Goal: Information Seeking & Learning: Learn about a topic

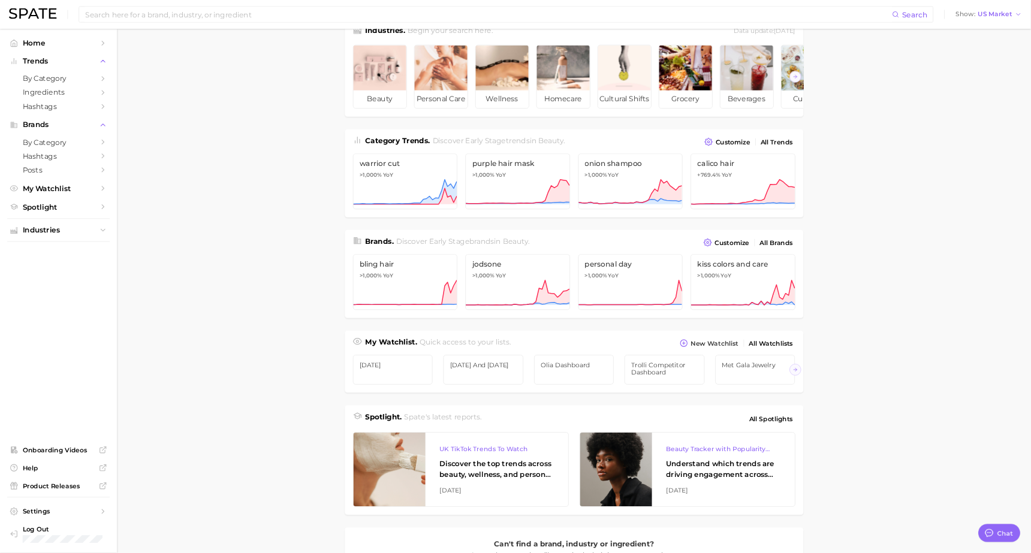
scroll to position [36, 0]
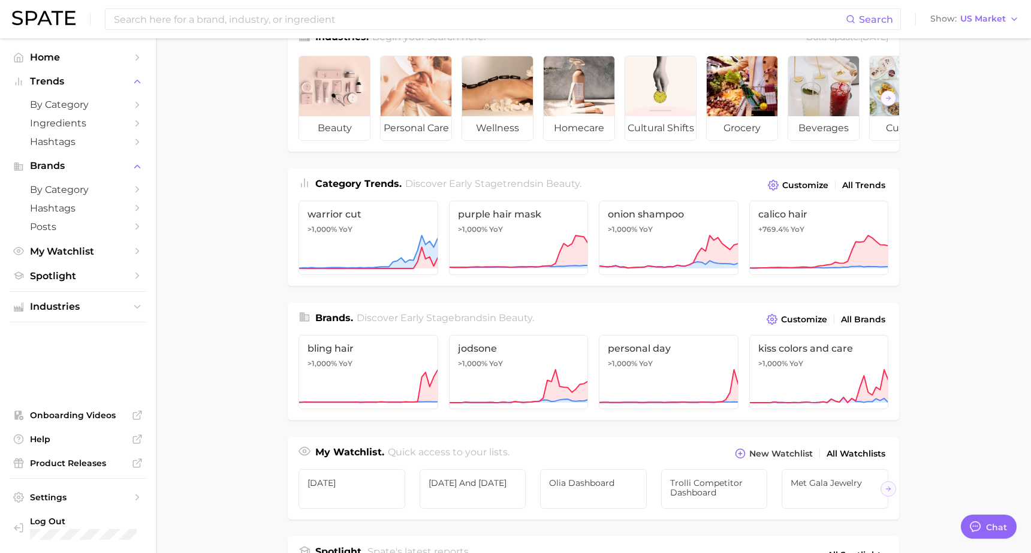
click at [972, 60] on main "Industries. Begin your search here. Data update: [DATE] beauty personal care we…" at bounding box center [593, 470] width 875 height 936
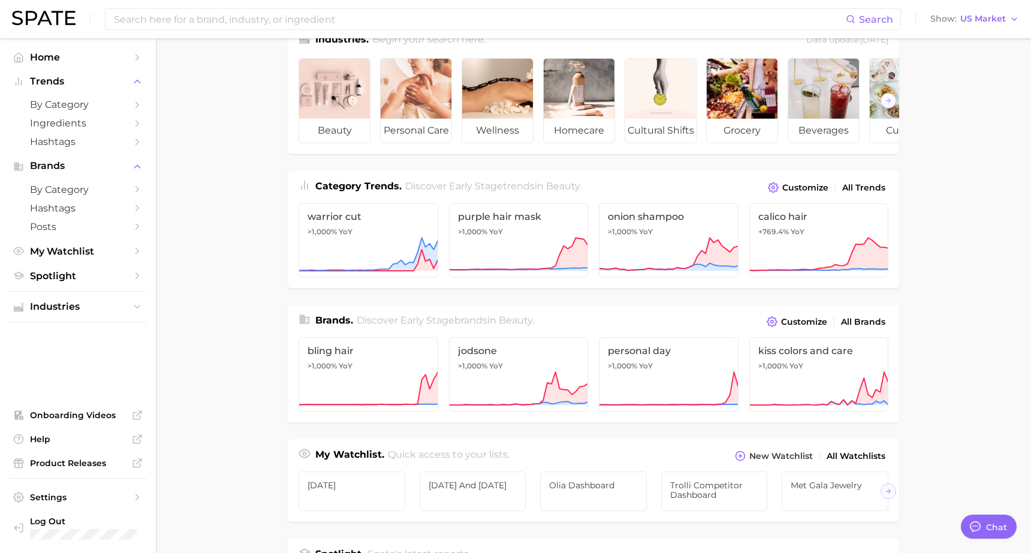
scroll to position [0, 0]
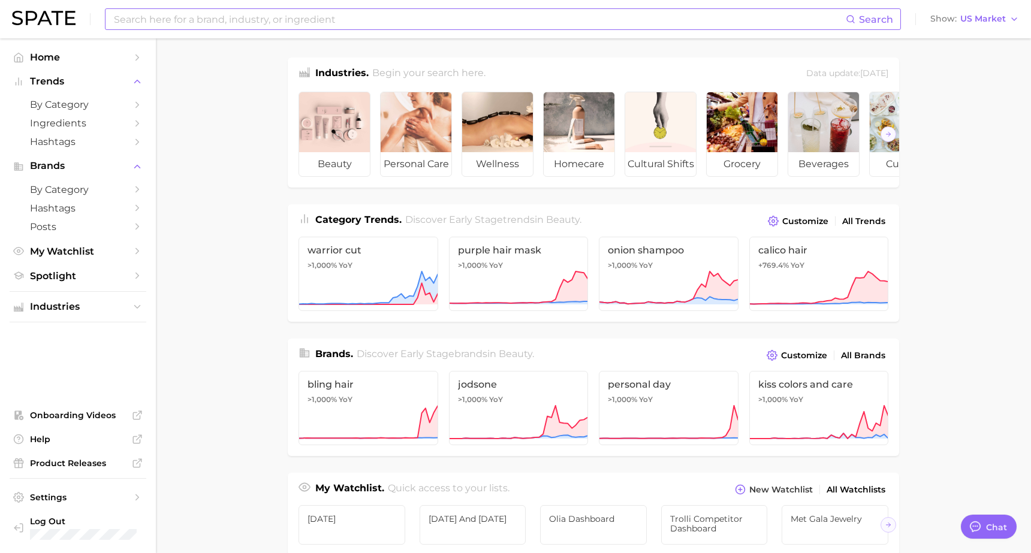
click at [393, 22] on input at bounding box center [479, 19] width 733 height 20
click at [128, 104] on link "by Category" at bounding box center [78, 104] width 137 height 19
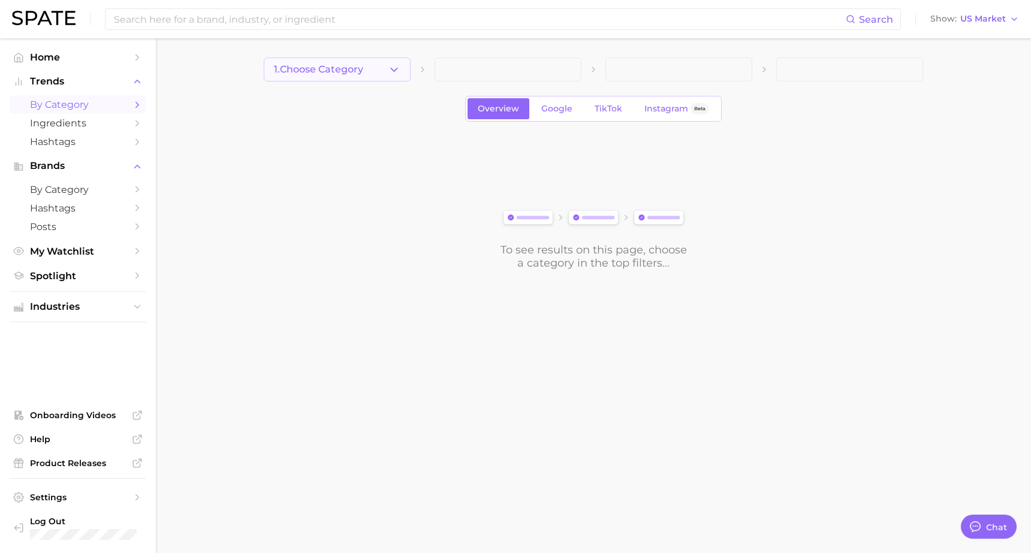
click at [345, 70] on span "1. Choose Category" at bounding box center [318, 69] width 89 height 11
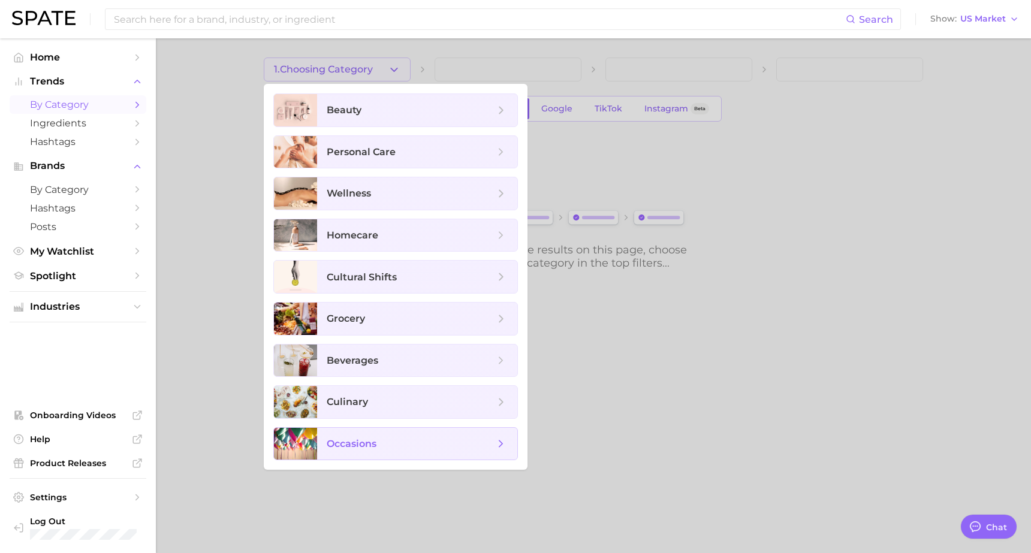
click at [417, 441] on span "occasions" at bounding box center [411, 444] width 168 height 13
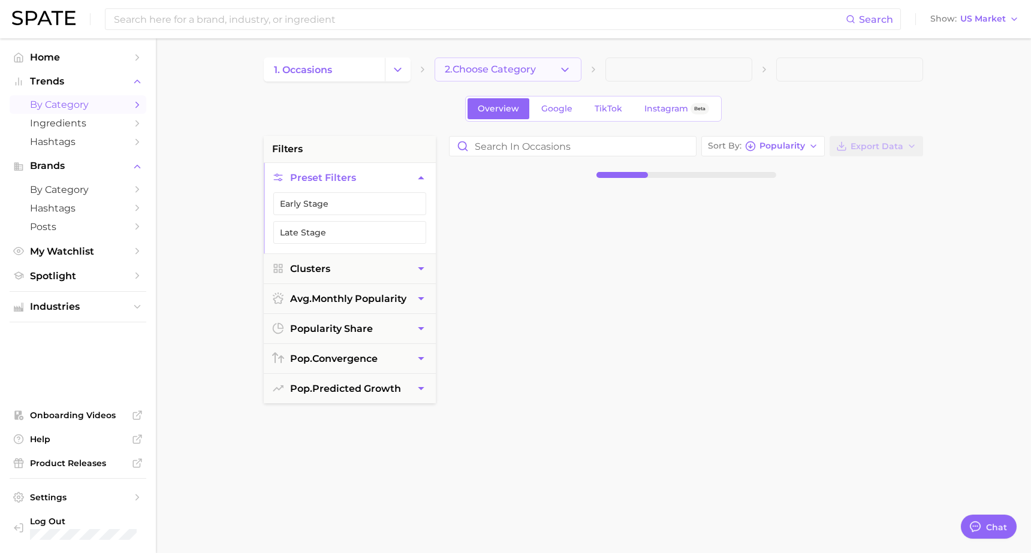
click at [519, 71] on span "2. Choose Category" at bounding box center [490, 69] width 91 height 11
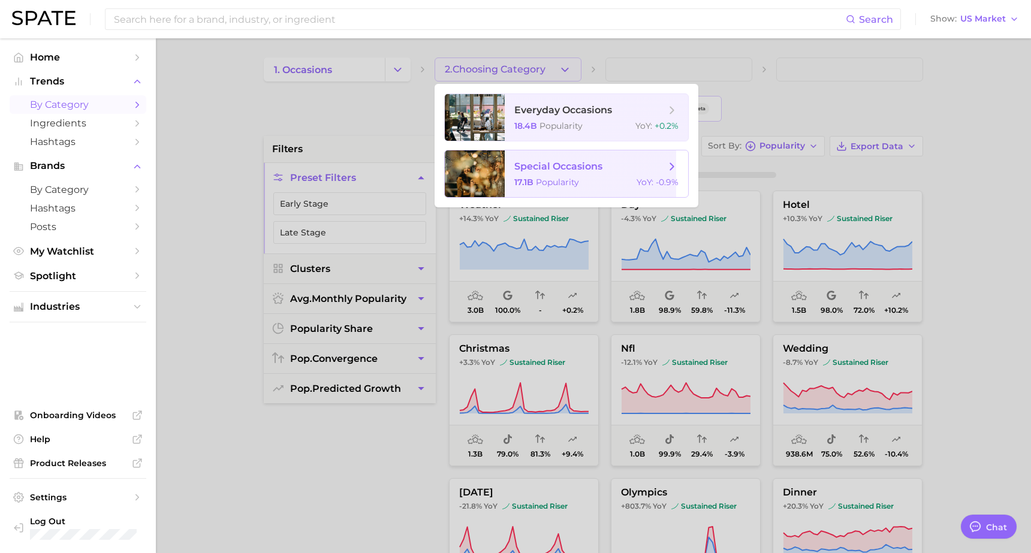
click at [575, 165] on span "special occasions" at bounding box center [558, 166] width 88 height 11
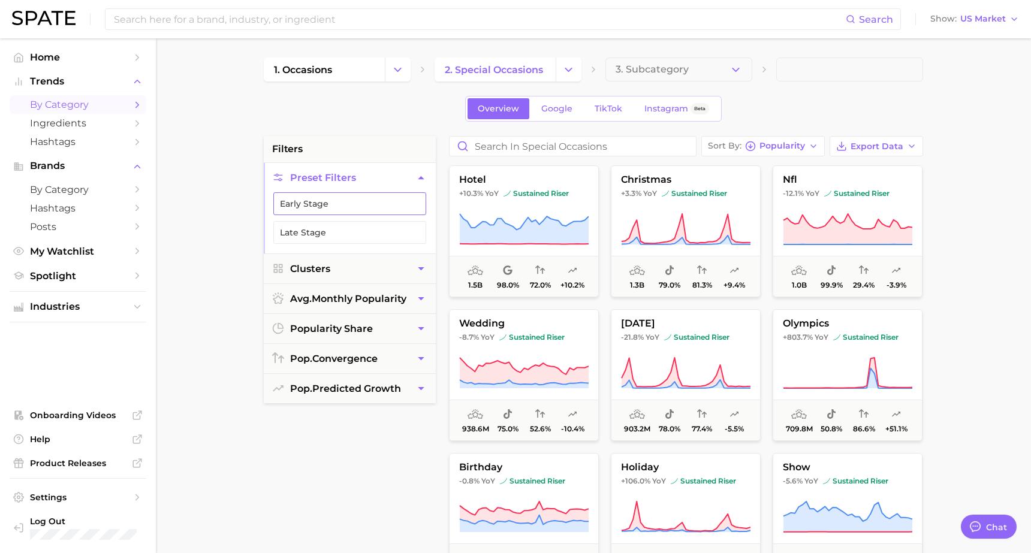
click at [387, 207] on button "Early Stage" at bounding box center [349, 203] width 153 height 23
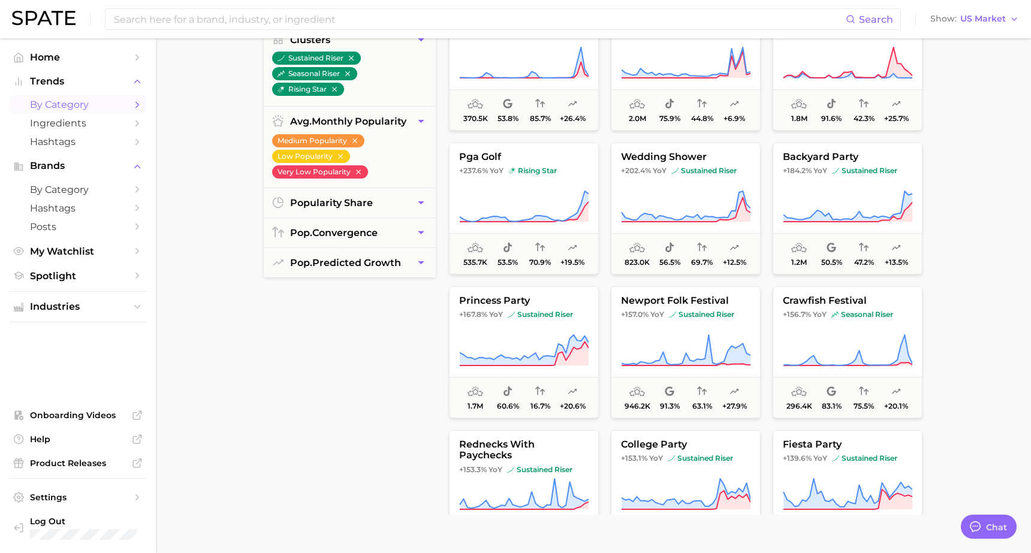
scroll to position [227, 0]
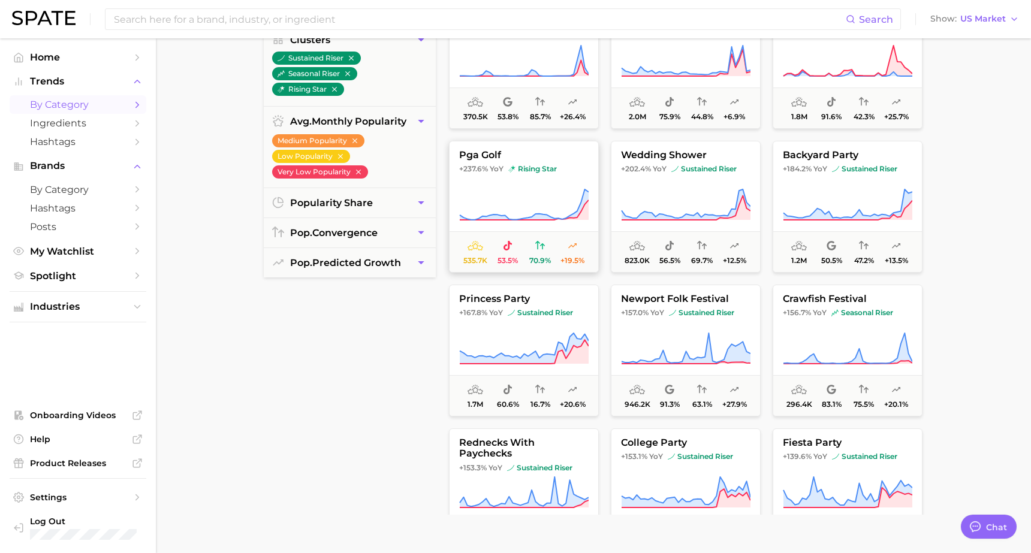
click at [477, 165] on span "+237.6%" at bounding box center [473, 168] width 29 height 9
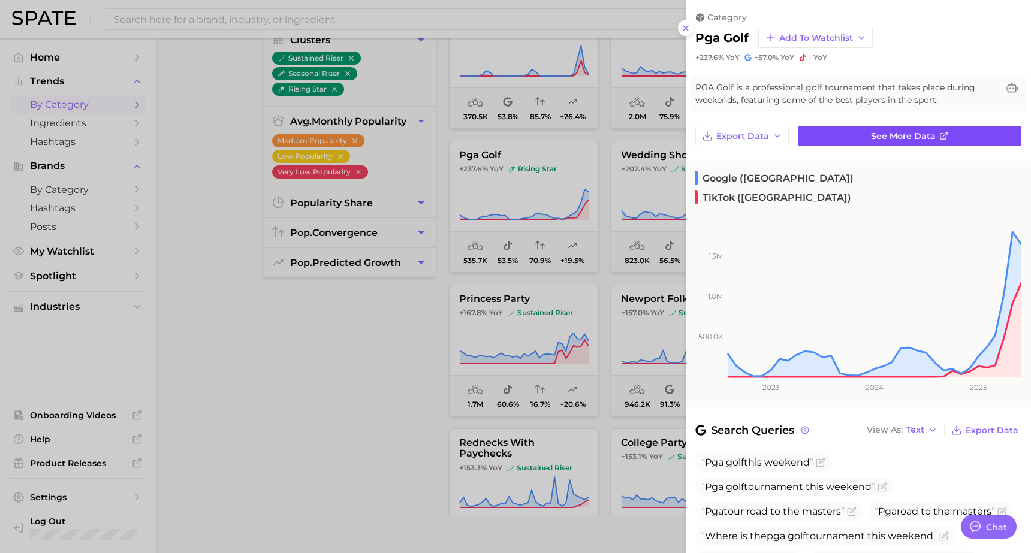
click at [881, 137] on span "See more data" at bounding box center [903, 136] width 65 height 10
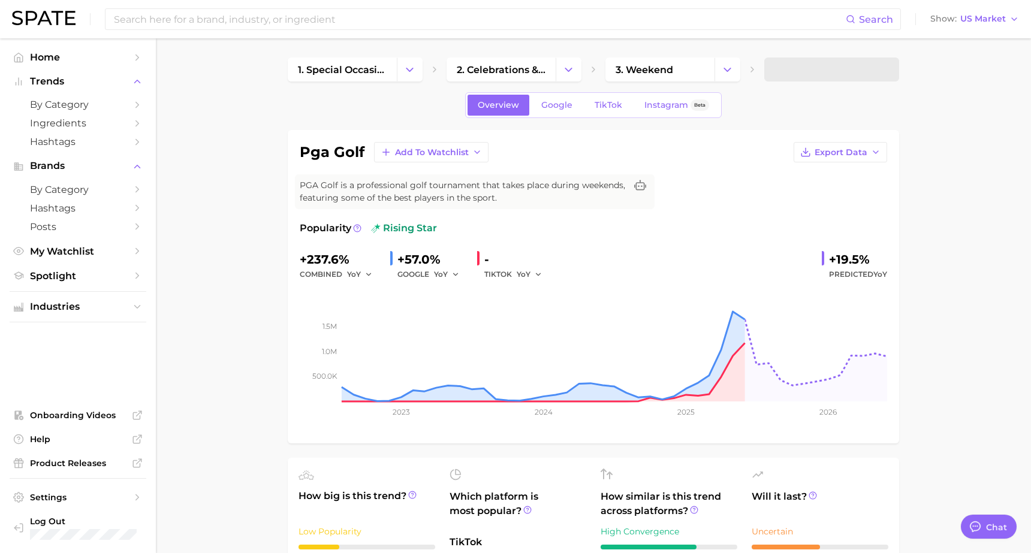
type textarea "x"
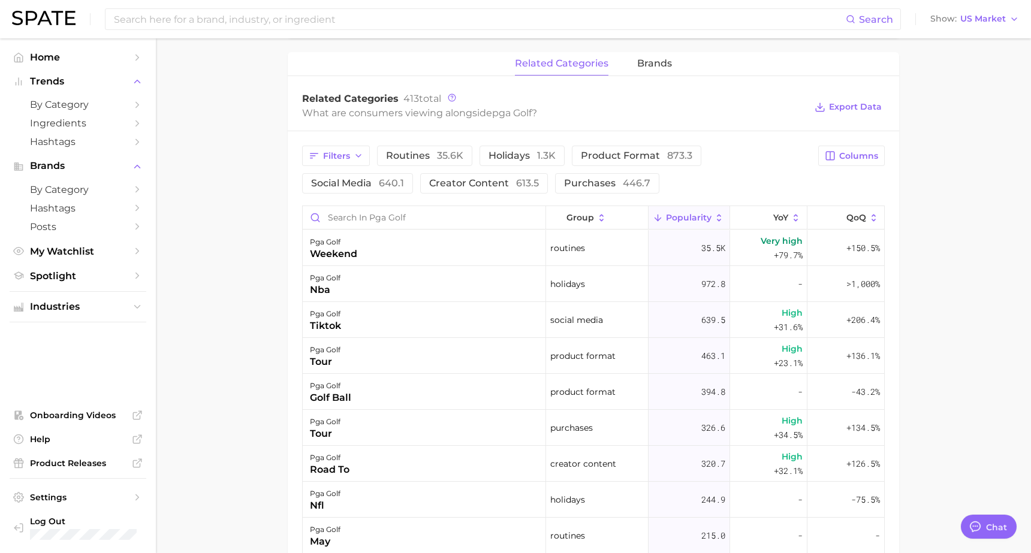
scroll to position [573, 0]
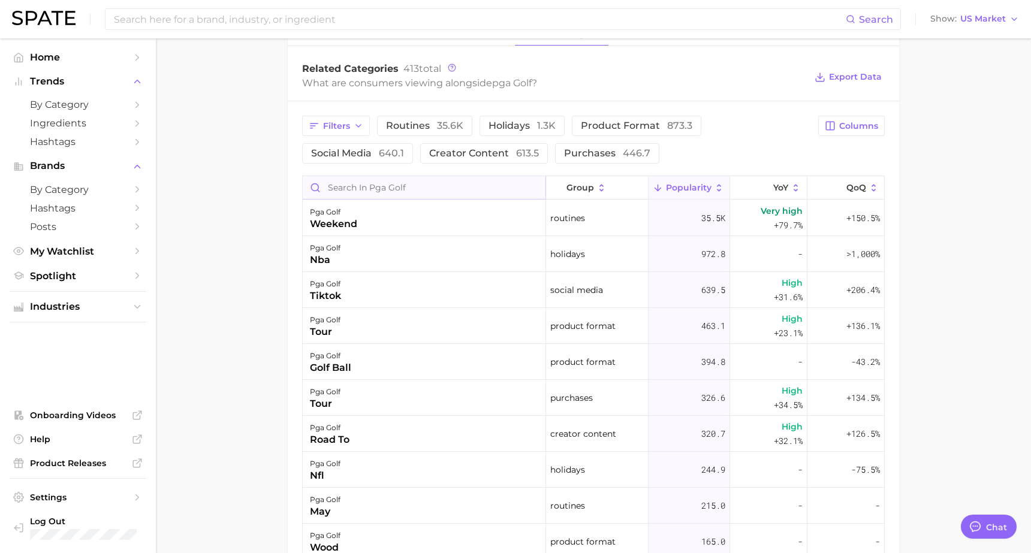
click at [369, 191] on input "Search in pga golf" at bounding box center [424, 187] width 243 height 23
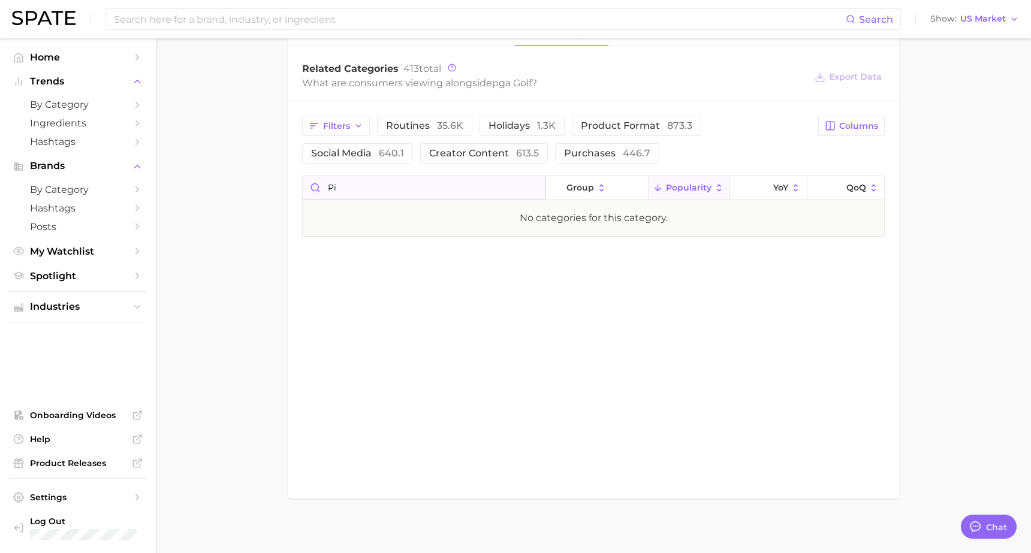
type input "p"
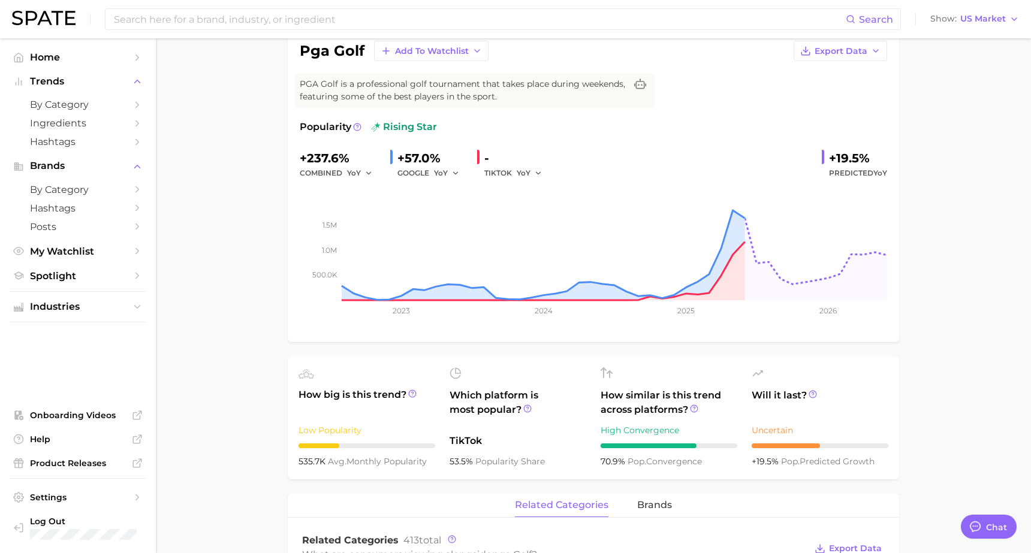
scroll to position [0, 0]
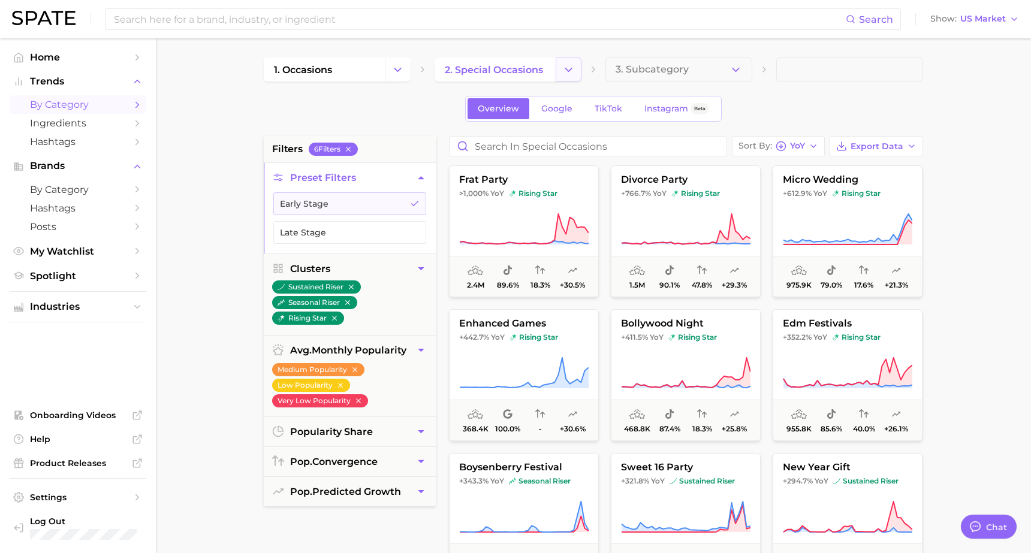
click at [564, 71] on icon "Change Category" at bounding box center [568, 70] width 13 height 13
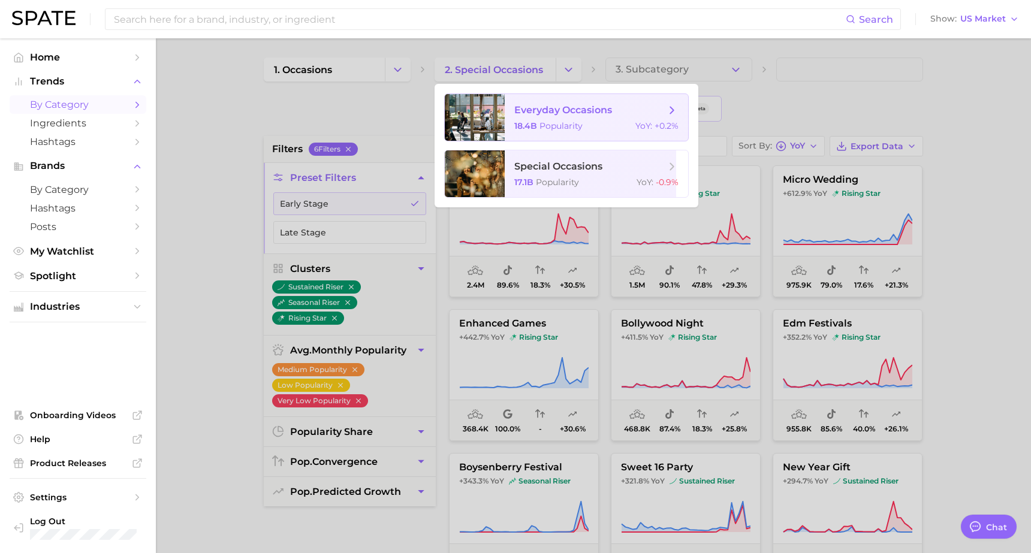
scroll to position [2, 0]
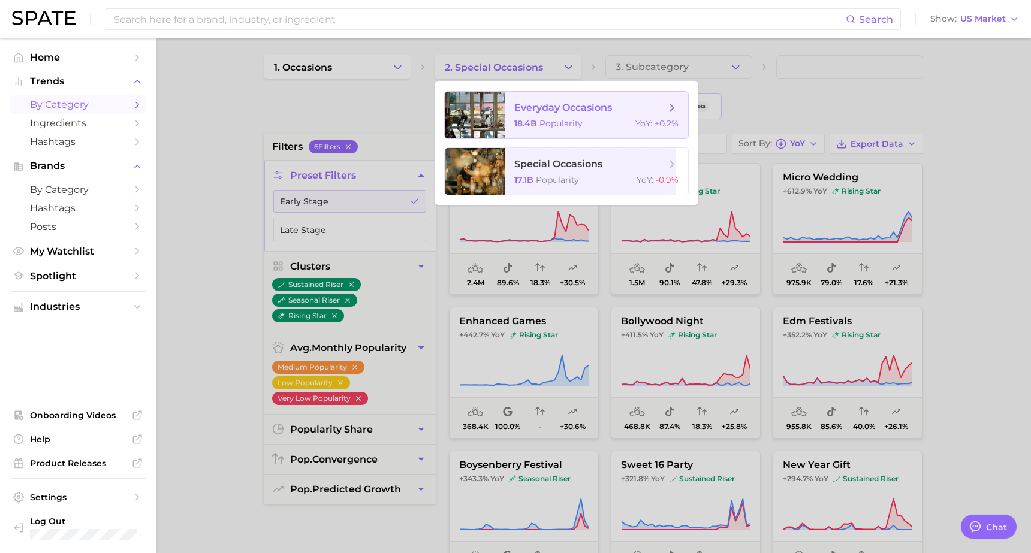
click at [601, 116] on span "everyday occasions 18.4b Popularity YoY : +0.2%" at bounding box center [596, 115] width 183 height 47
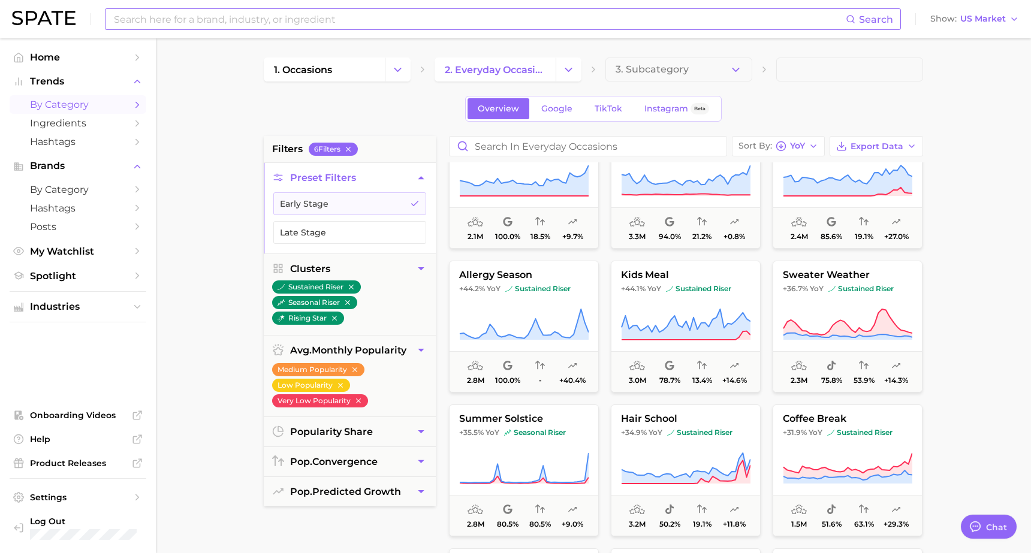
scroll to position [1, 0]
click at [247, 24] on input at bounding box center [479, 19] width 733 height 20
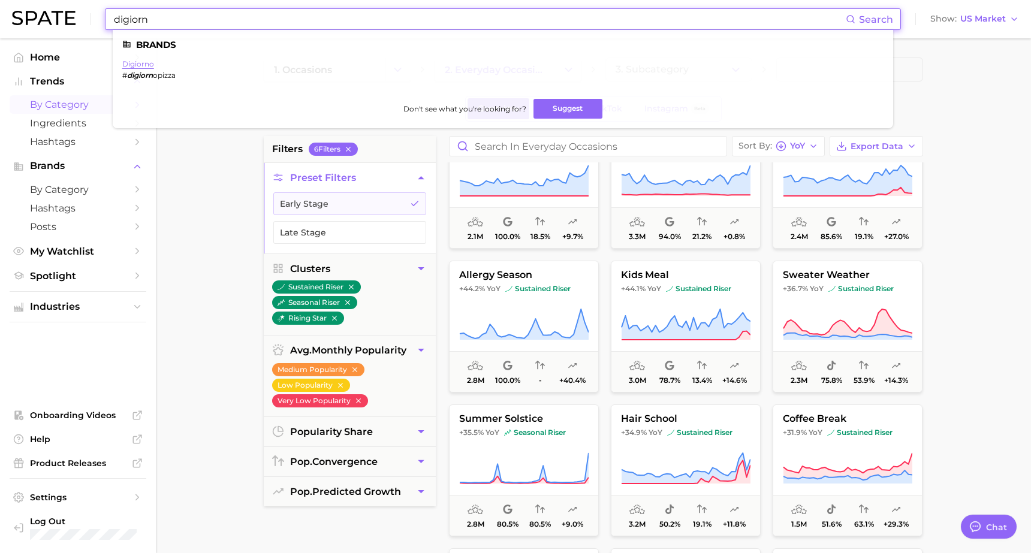
type input "digiorn"
click at [139, 65] on link "digiorno" at bounding box center [138, 63] width 32 height 9
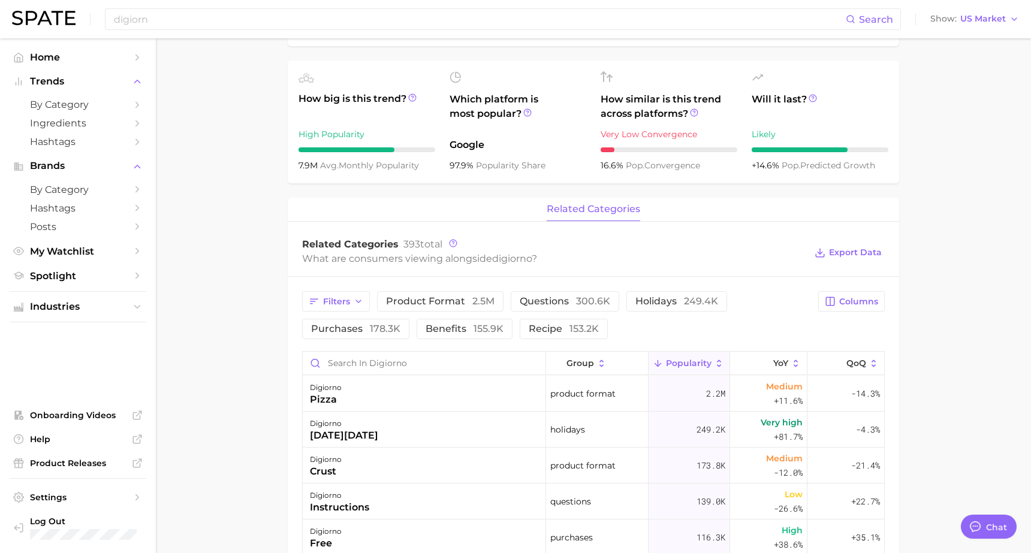
scroll to position [336, 0]
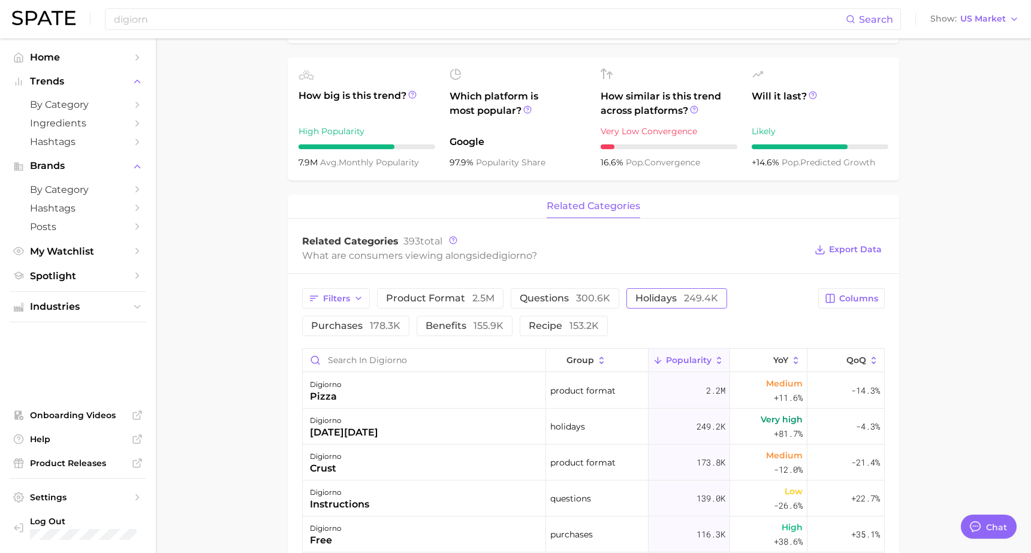
click at [671, 298] on span "holidays 249.4k" at bounding box center [676, 299] width 83 height 10
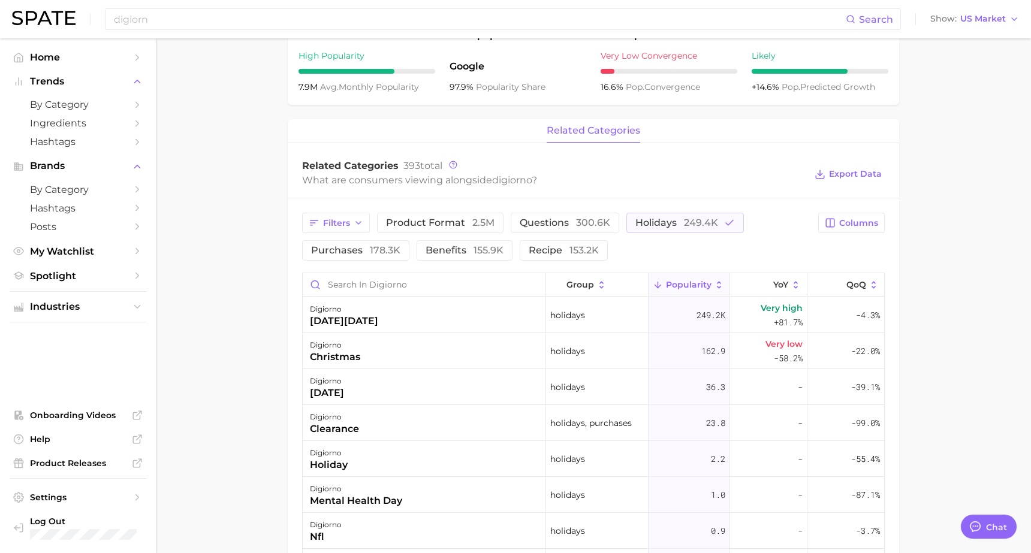
scroll to position [412, 0]
click at [751, 312] on div "Very high +81.7%" at bounding box center [768, 314] width 77 height 36
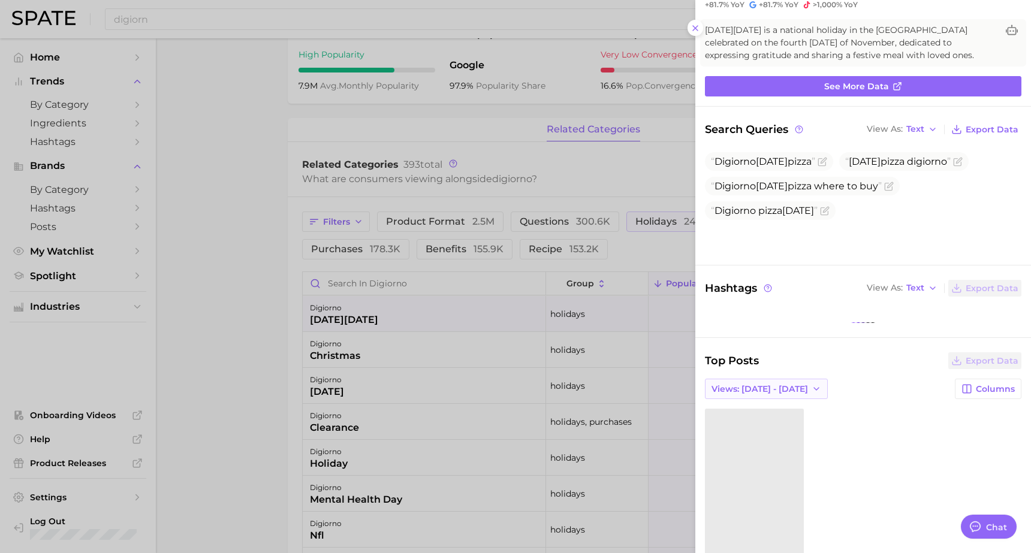
scroll to position [81, 0]
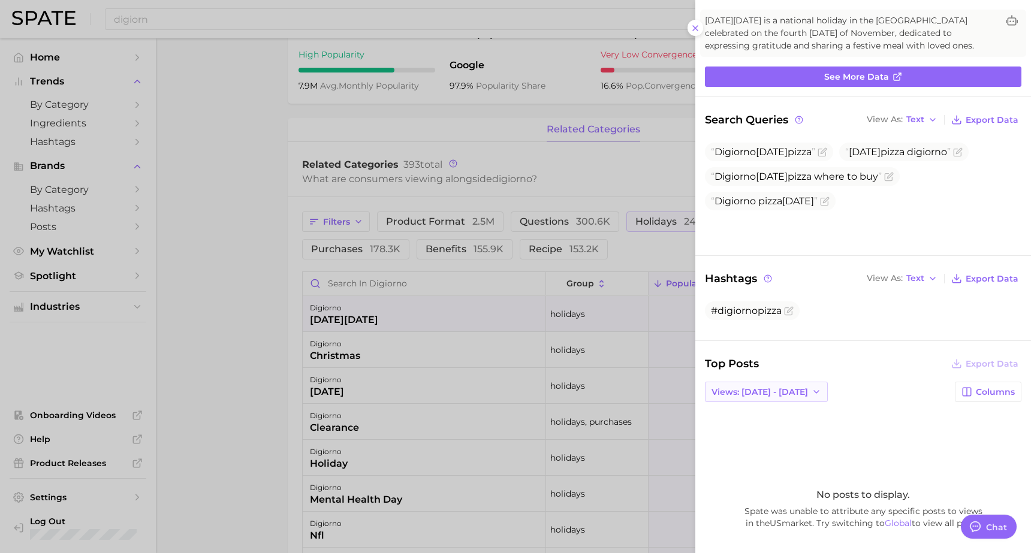
click at [812, 391] on icon "button" at bounding box center [817, 392] width 10 height 10
click at [787, 430] on button "Total Views" at bounding box center [771, 436] width 132 height 22
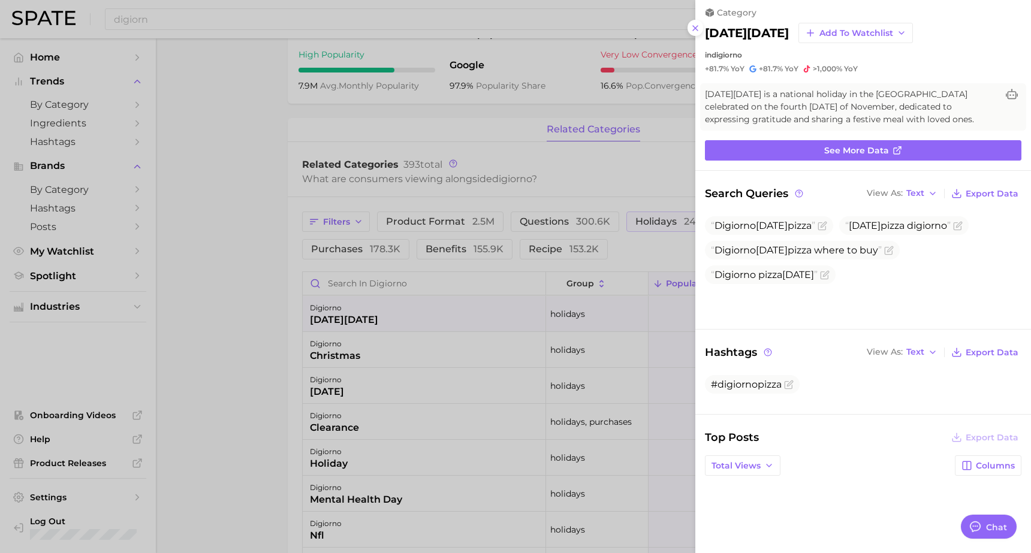
scroll to position [6, 0]
click at [628, 252] on div at bounding box center [515, 276] width 1031 height 553
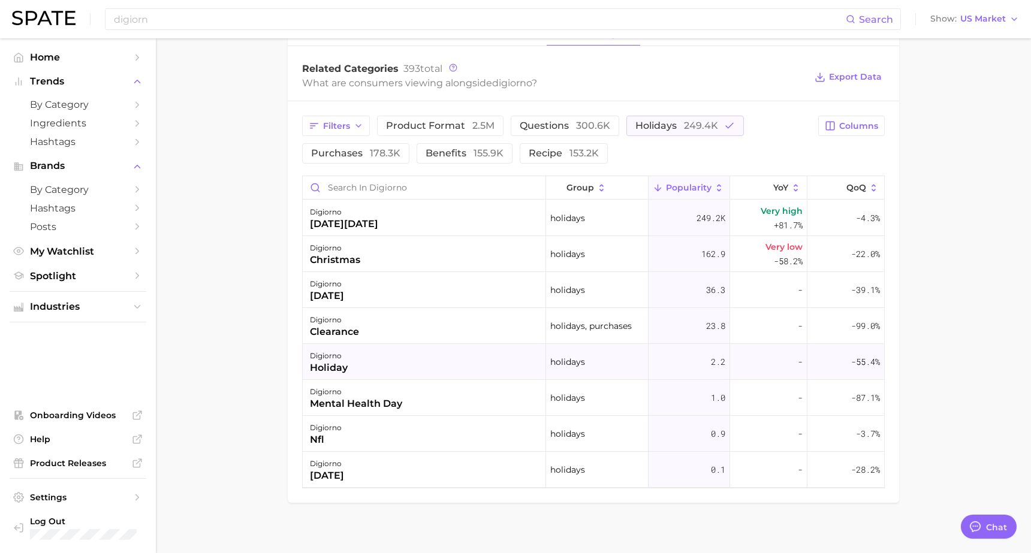
scroll to position [510, 0]
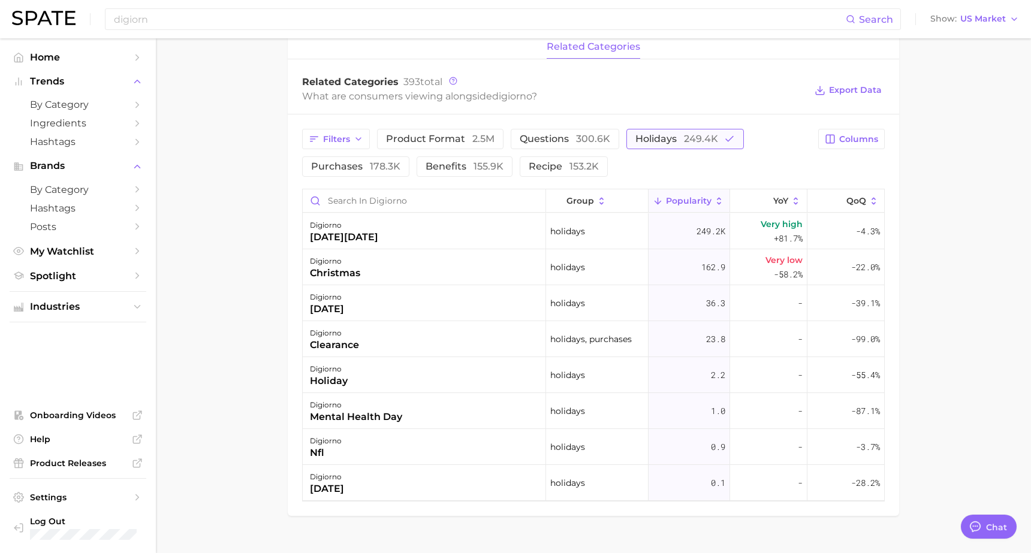
click at [670, 137] on span "holidays 249.4k" at bounding box center [676, 139] width 83 height 10
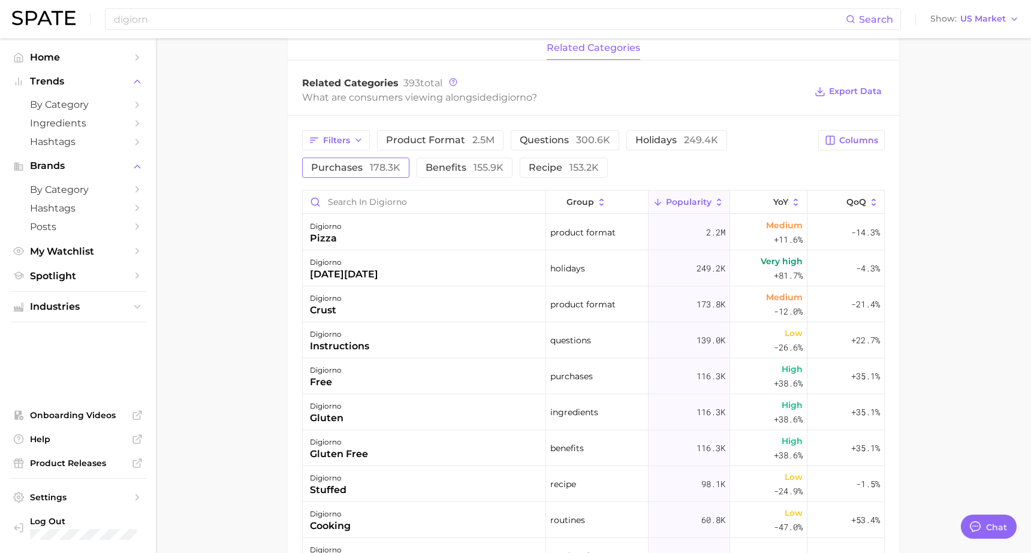
scroll to position [491, 0]
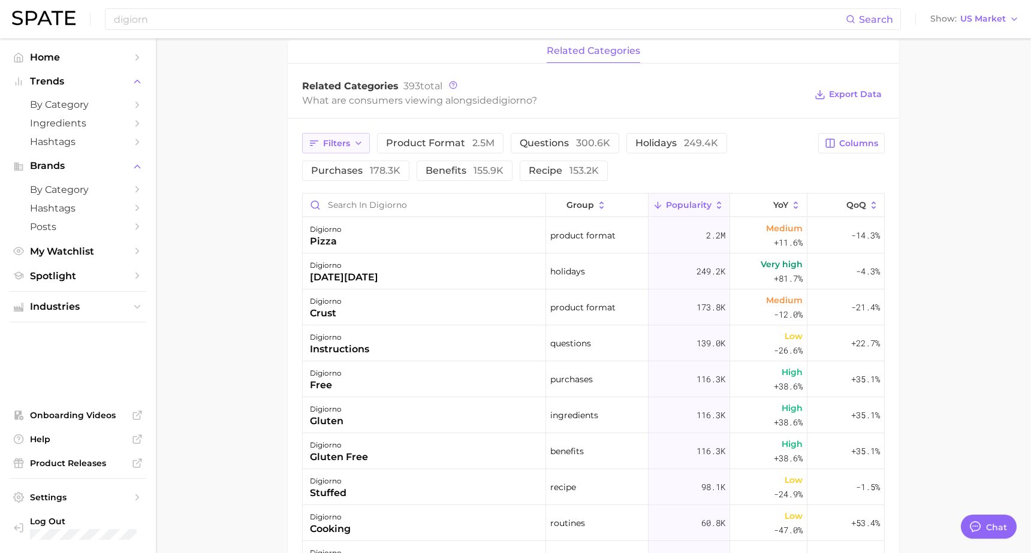
click at [346, 146] on span "Filters" at bounding box center [336, 143] width 27 height 10
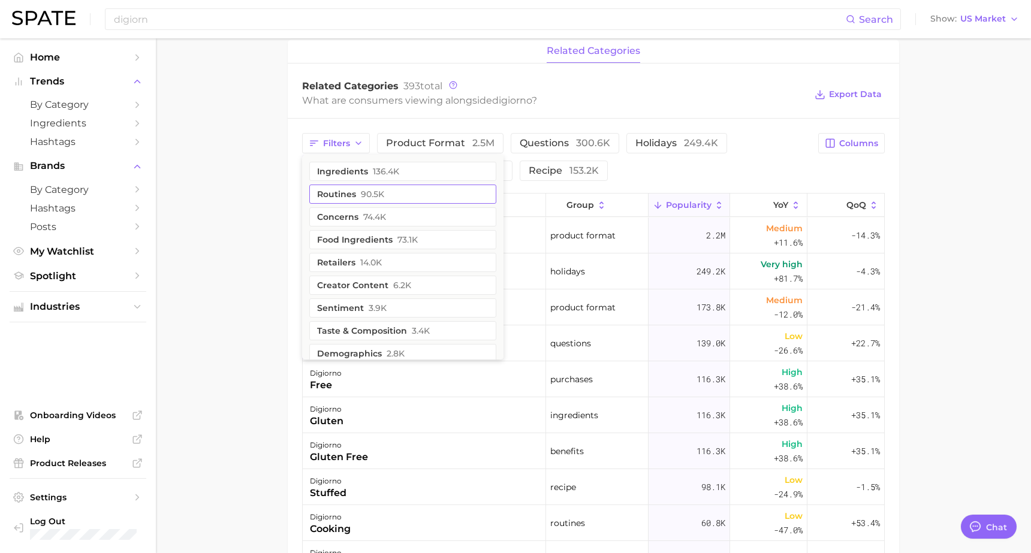
click at [364, 191] on span "90.5k" at bounding box center [372, 194] width 23 height 10
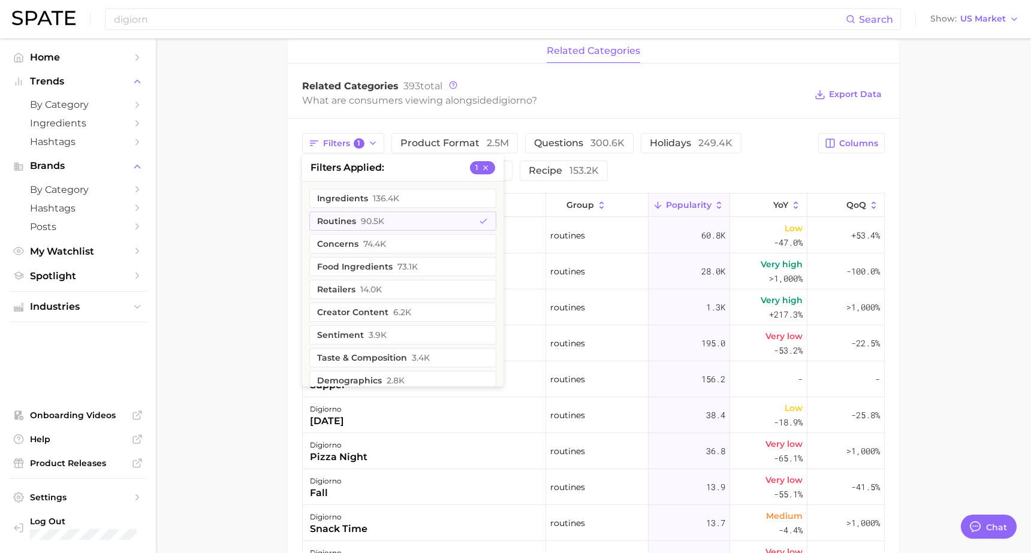
click at [268, 227] on main "Overview Google TikTok Instagram Beta brand digiorno Add to Watchlist Export Da…" at bounding box center [593, 183] width 875 height 1273
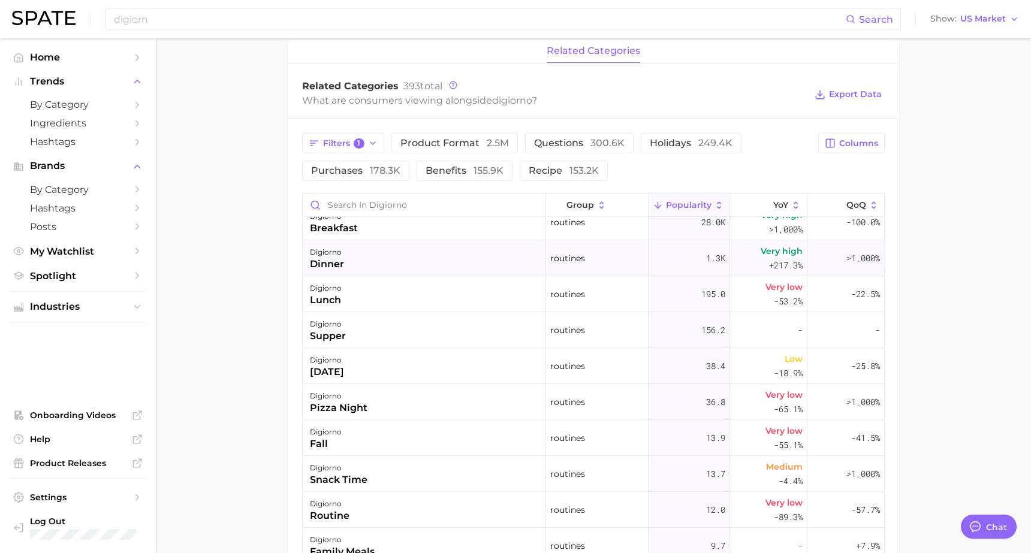
scroll to position [0, 0]
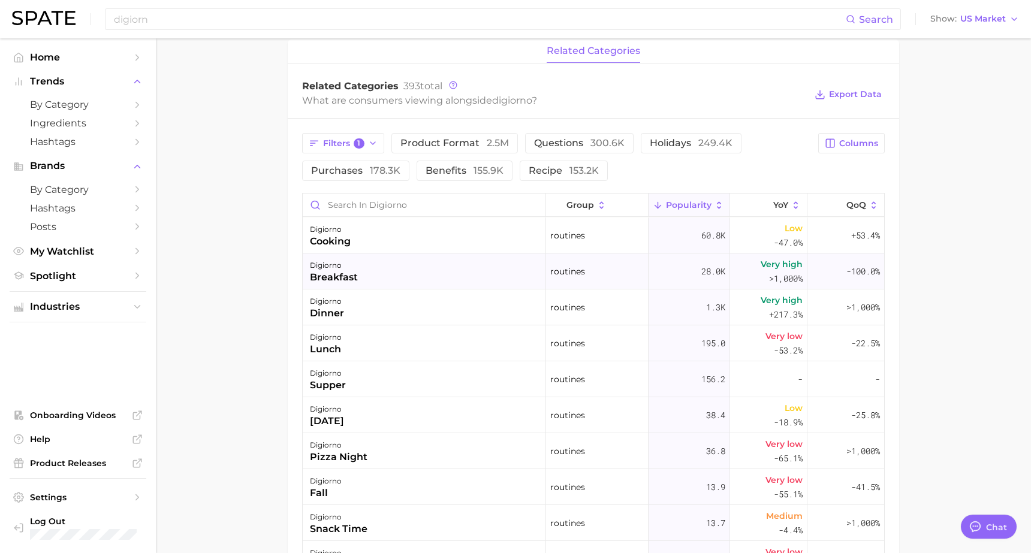
click at [459, 278] on div "digiorno breakfast" at bounding box center [424, 272] width 243 height 36
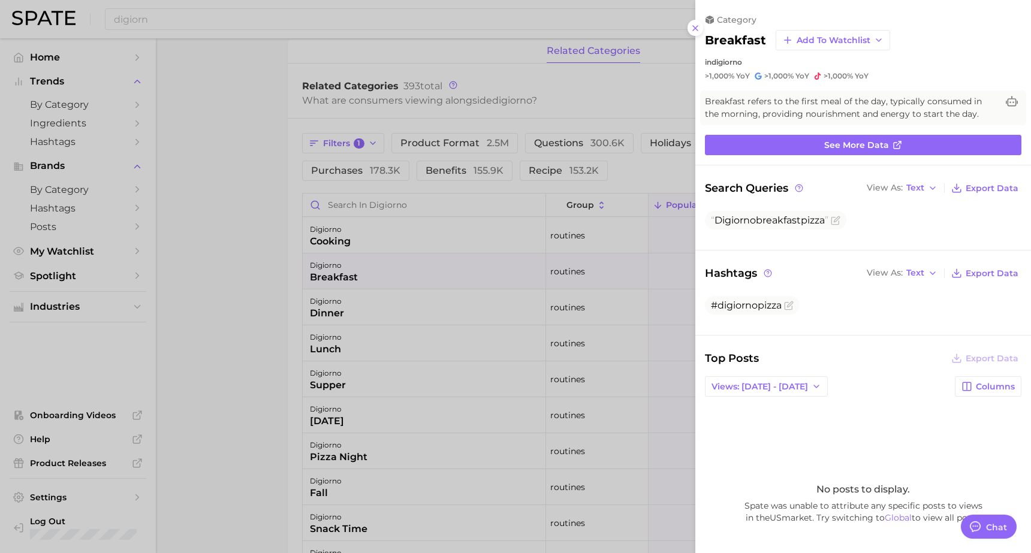
click at [547, 297] on div at bounding box center [515, 276] width 1031 height 553
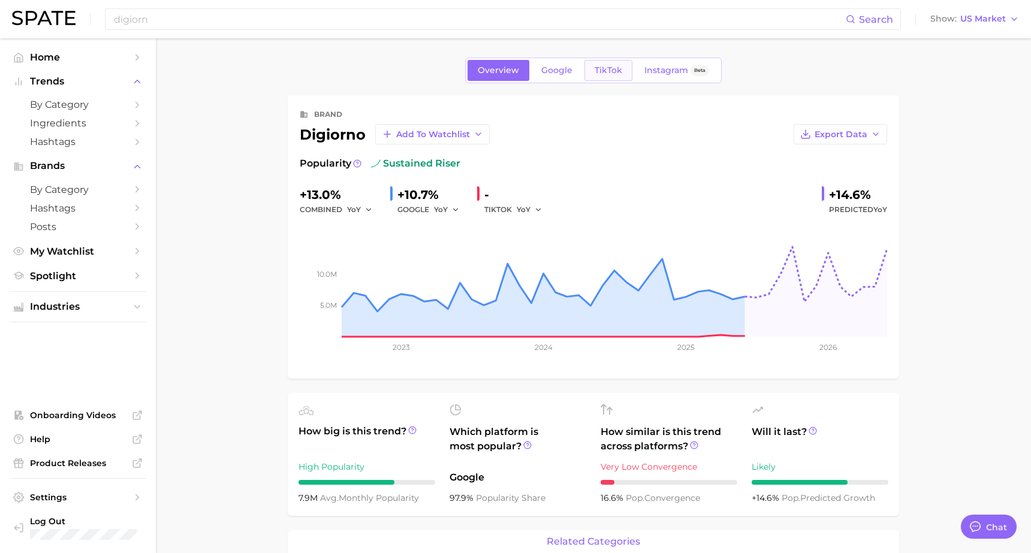
click at [608, 66] on span "TikTok" at bounding box center [609, 70] width 28 height 10
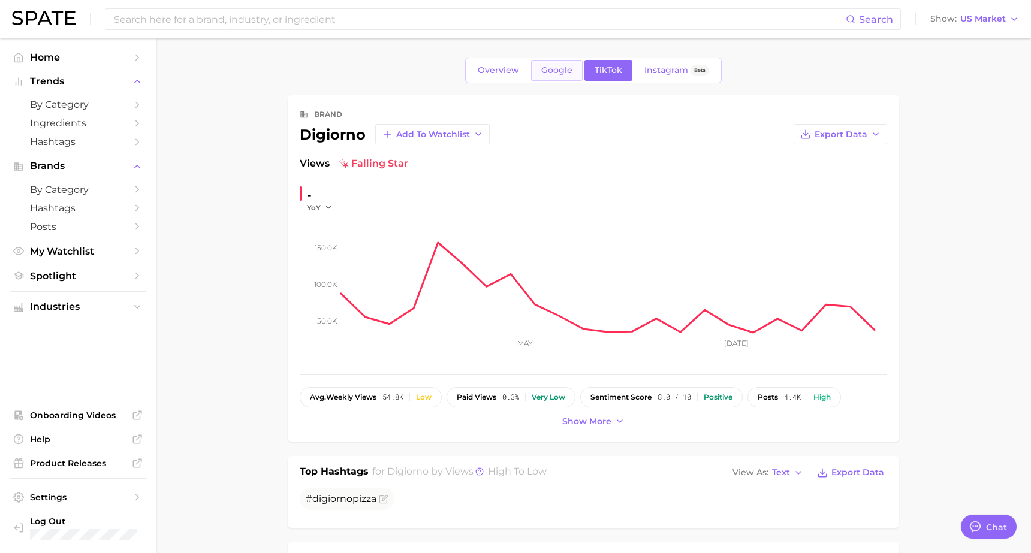
click at [546, 71] on span "Google" at bounding box center [556, 70] width 31 height 10
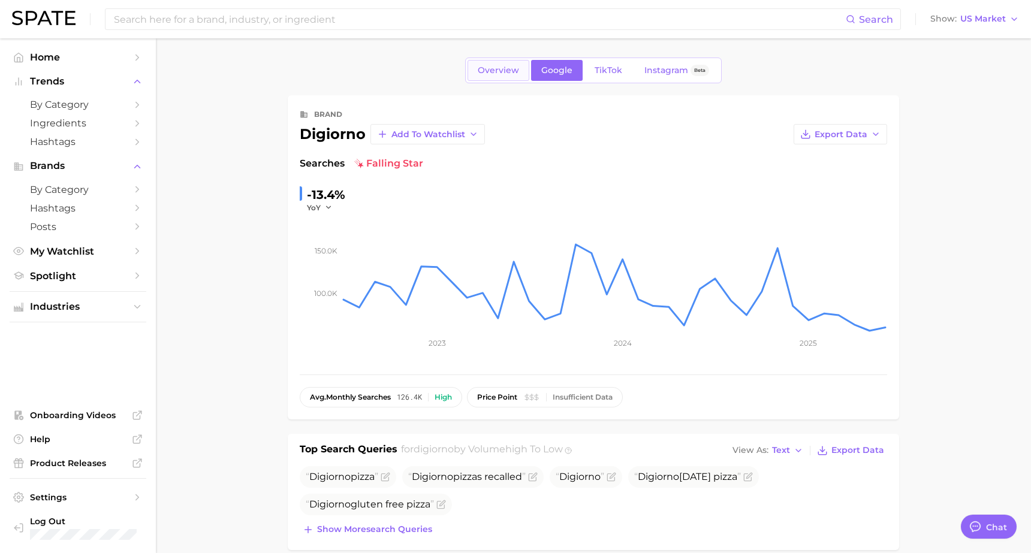
click at [506, 71] on span "Overview" at bounding box center [498, 70] width 41 height 10
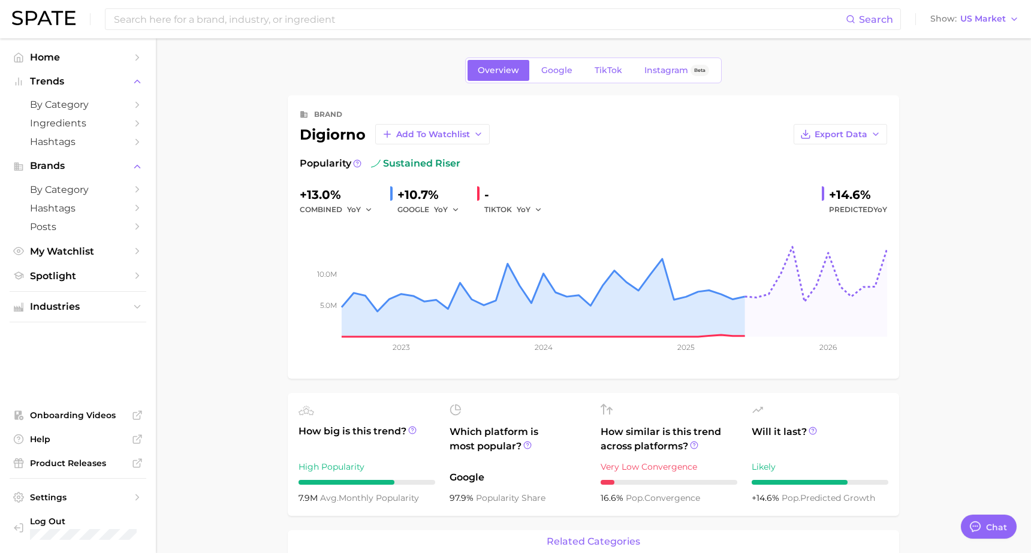
scroll to position [1, 0]
click at [205, 28] on input at bounding box center [479, 19] width 733 height 20
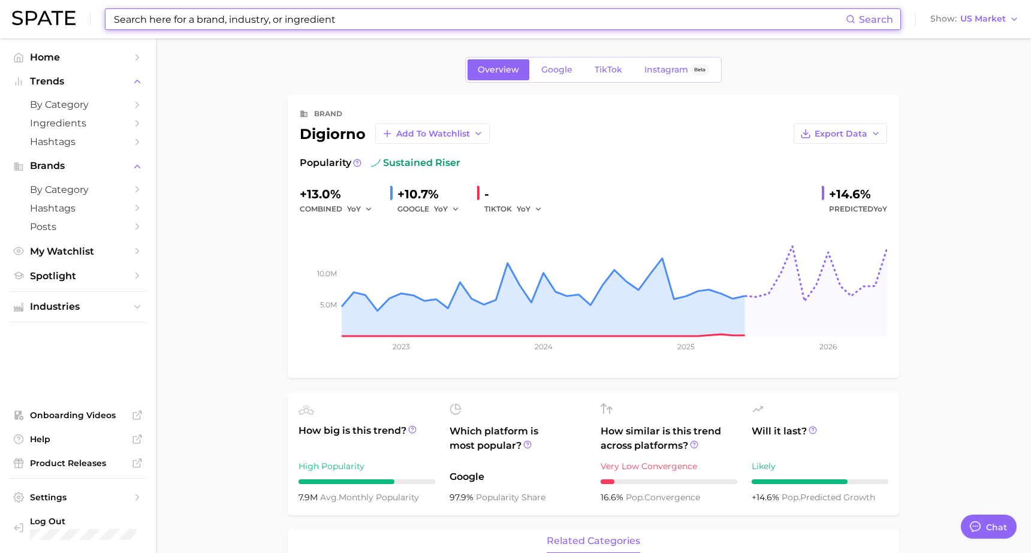
scroll to position [0, 0]
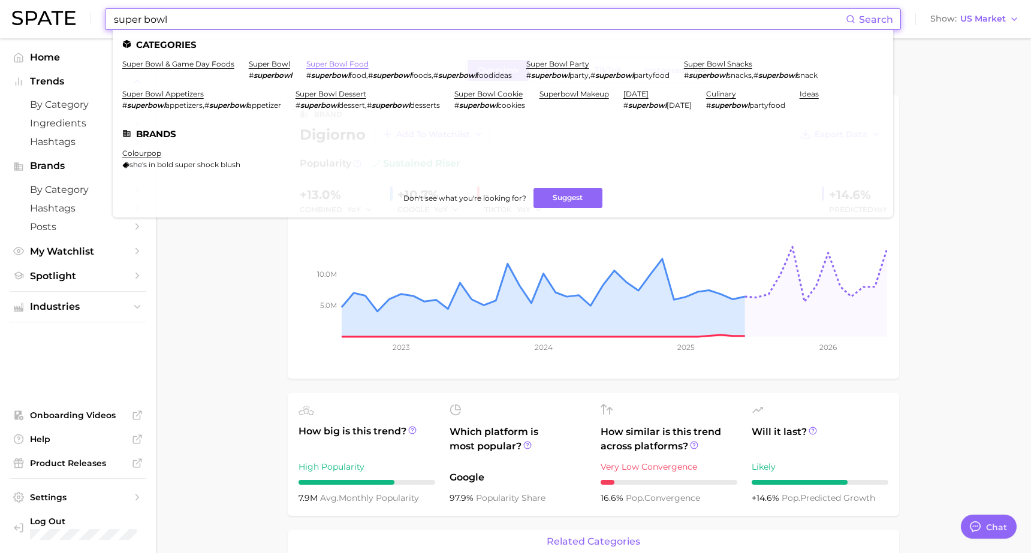
type input "super bowl"
click at [347, 64] on link "super bowl food" at bounding box center [337, 63] width 62 height 9
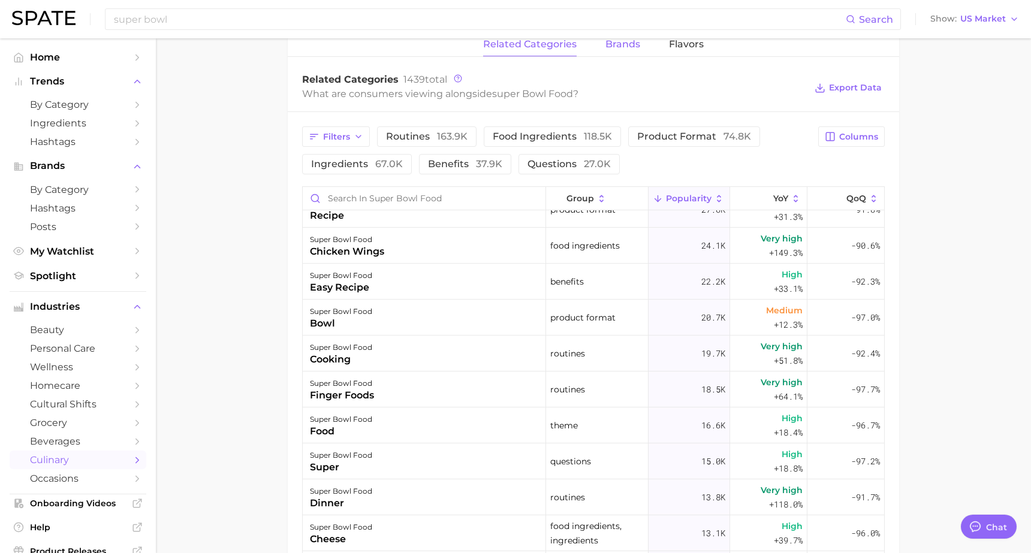
scroll to position [60, 0]
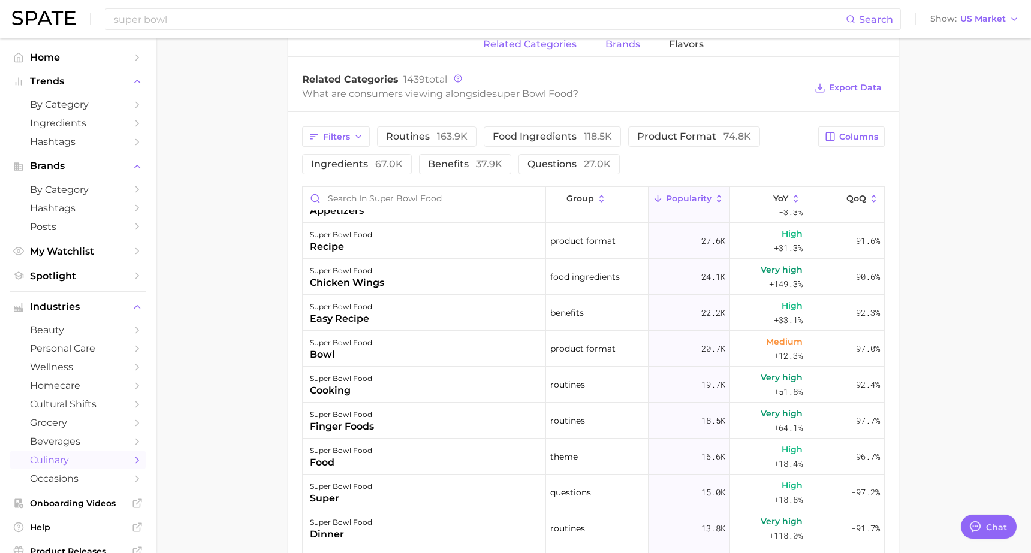
click at [610, 41] on span "brands" at bounding box center [622, 44] width 35 height 11
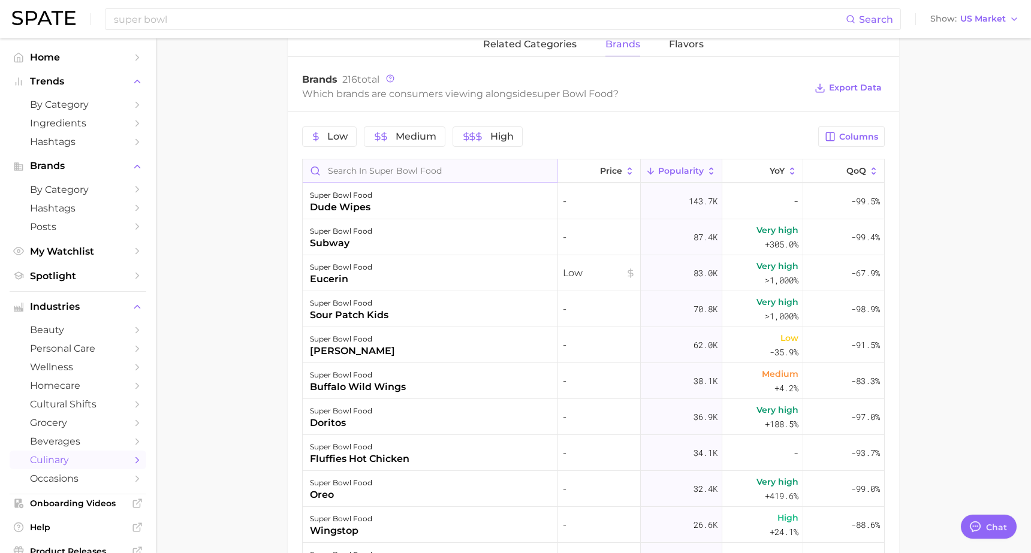
click at [436, 174] on input "Search in super bowl food" at bounding box center [430, 170] width 255 height 23
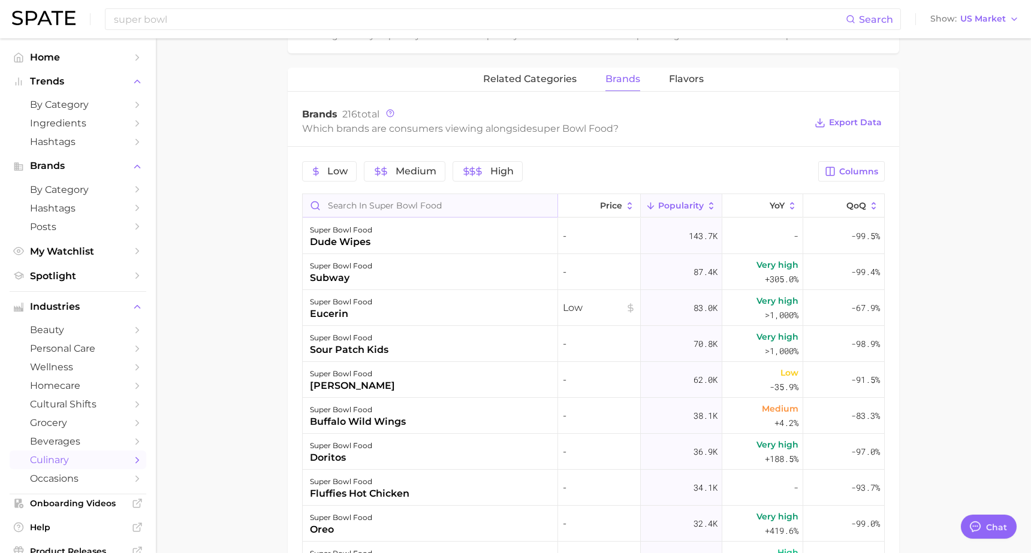
scroll to position [538, 0]
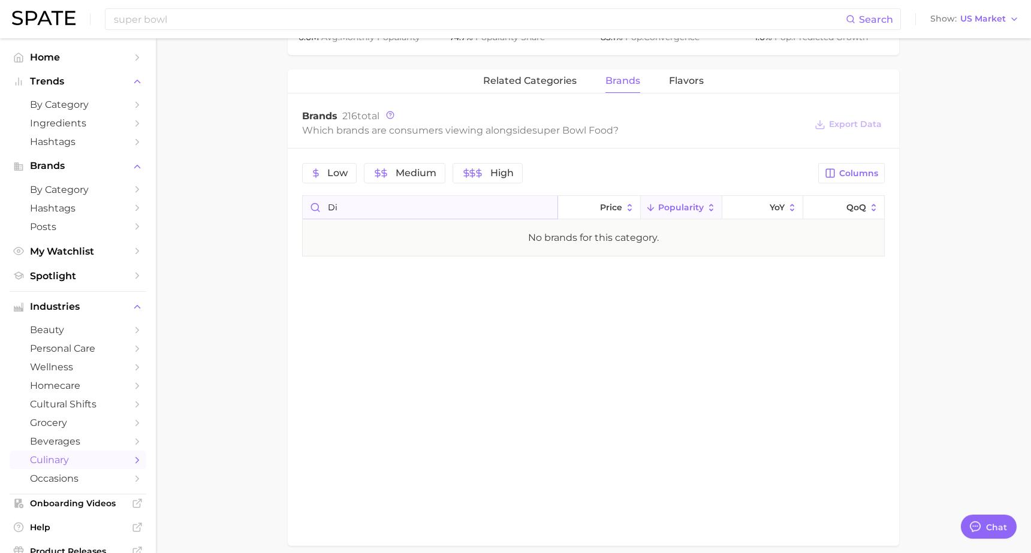
type input "d"
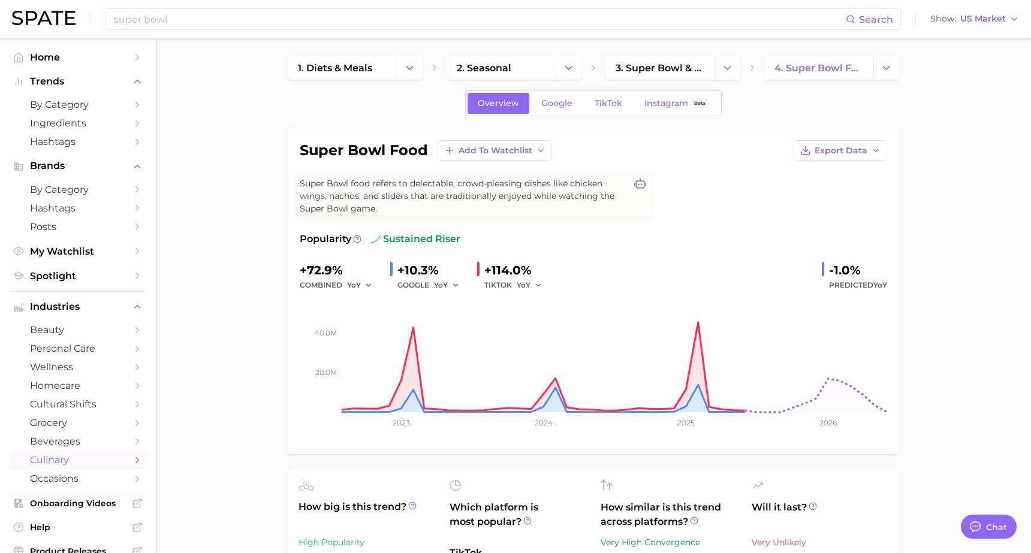
scroll to position [0, 0]
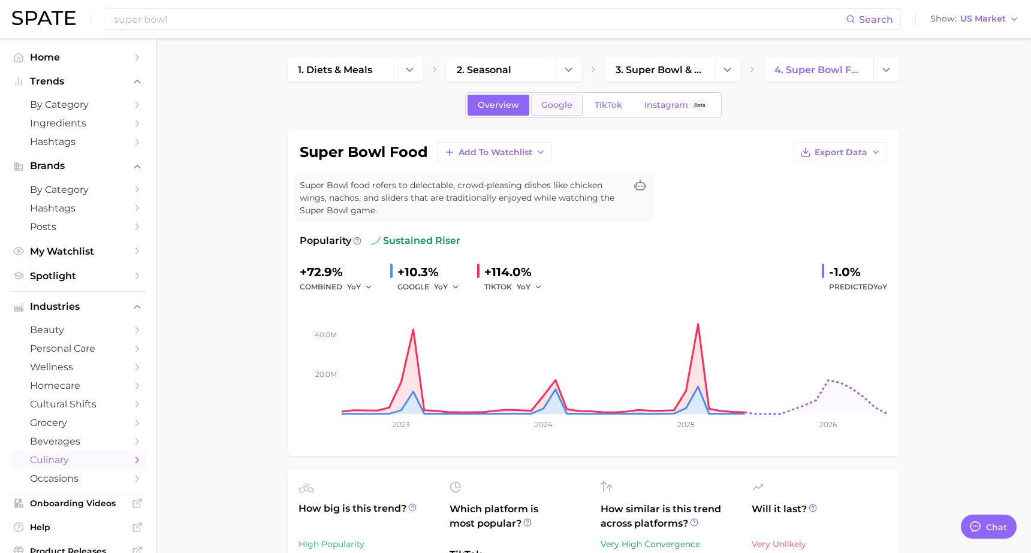
click at [572, 104] on link "Google" at bounding box center [557, 105] width 52 height 21
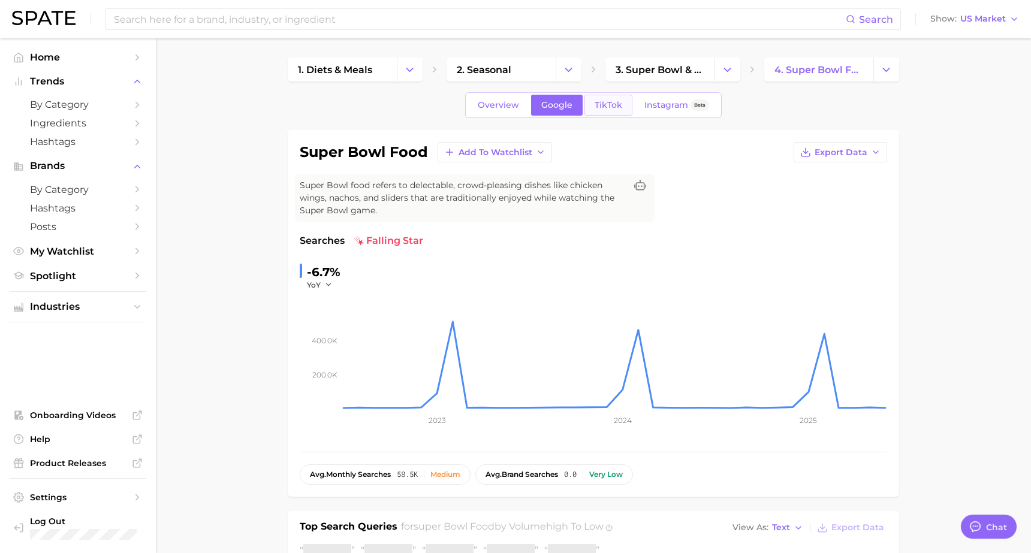
click at [610, 100] on span "TikTok" at bounding box center [609, 105] width 28 height 10
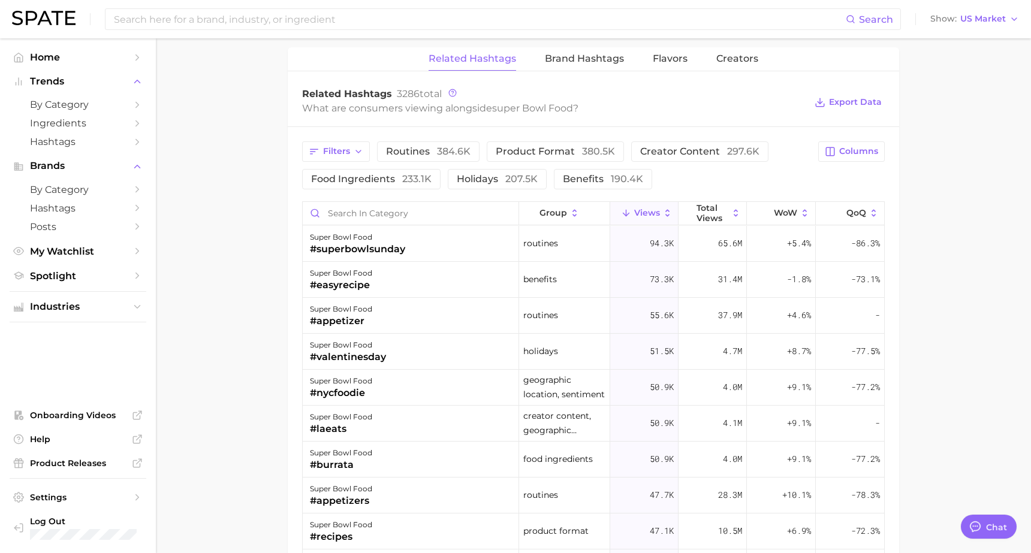
scroll to position [917, 0]
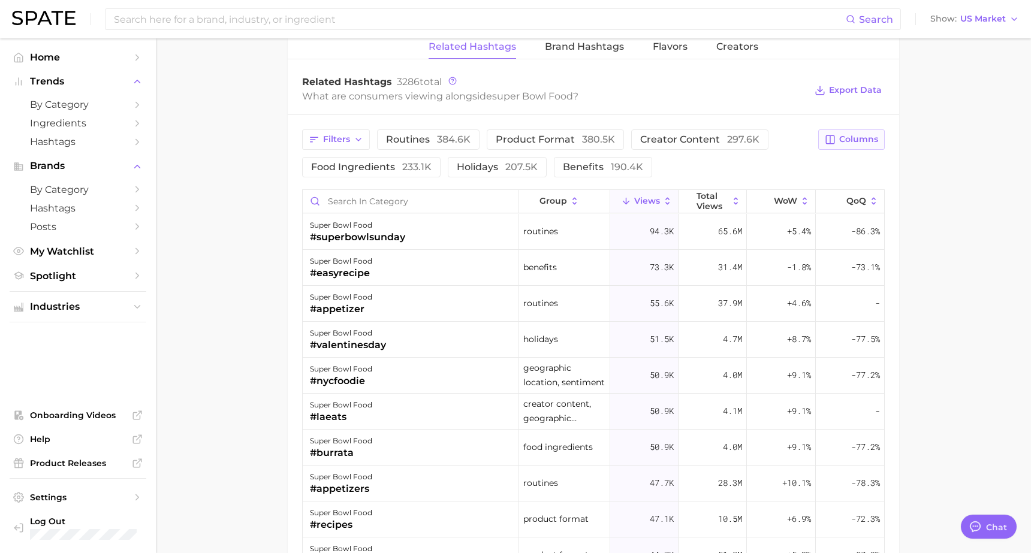
click at [852, 143] on span "Columns" at bounding box center [858, 139] width 39 height 10
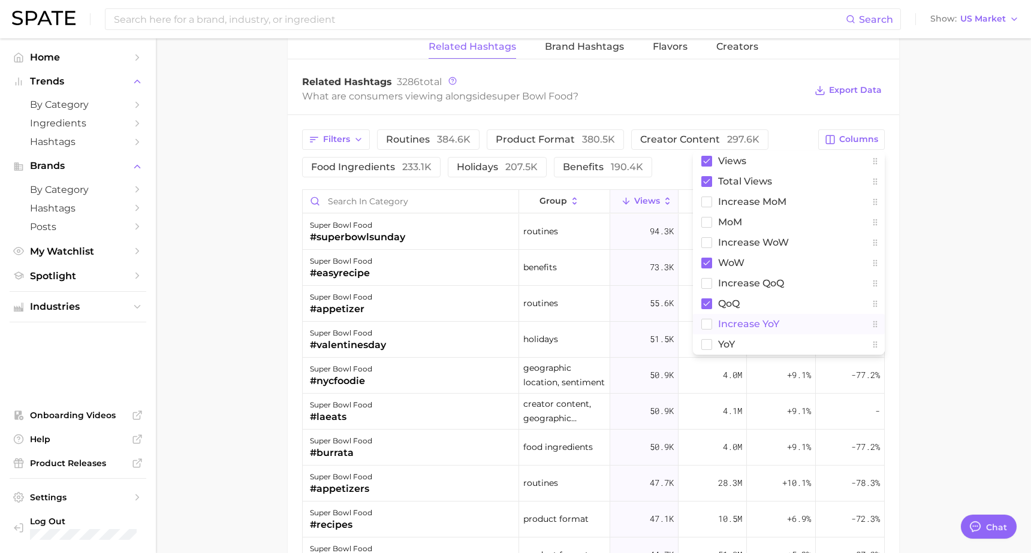
click at [709, 322] on rect at bounding box center [707, 324] width 10 height 10
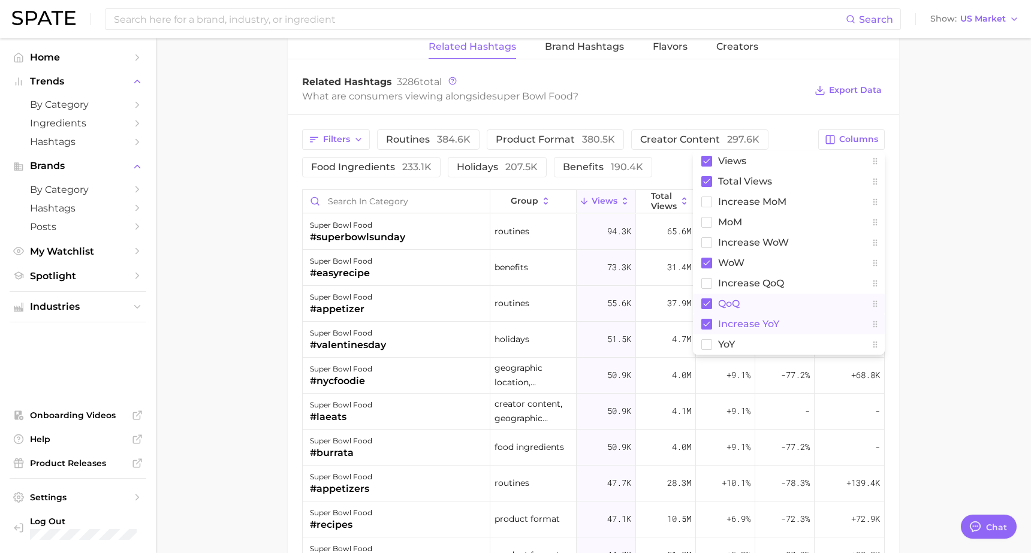
click at [705, 303] on rect at bounding box center [706, 304] width 11 height 11
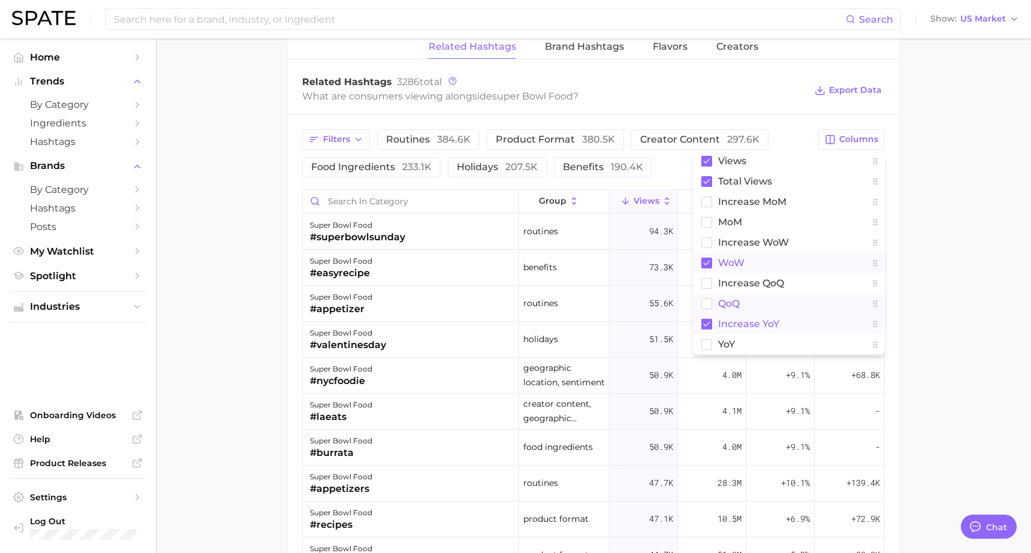
click at [709, 259] on rect at bounding box center [706, 263] width 11 height 11
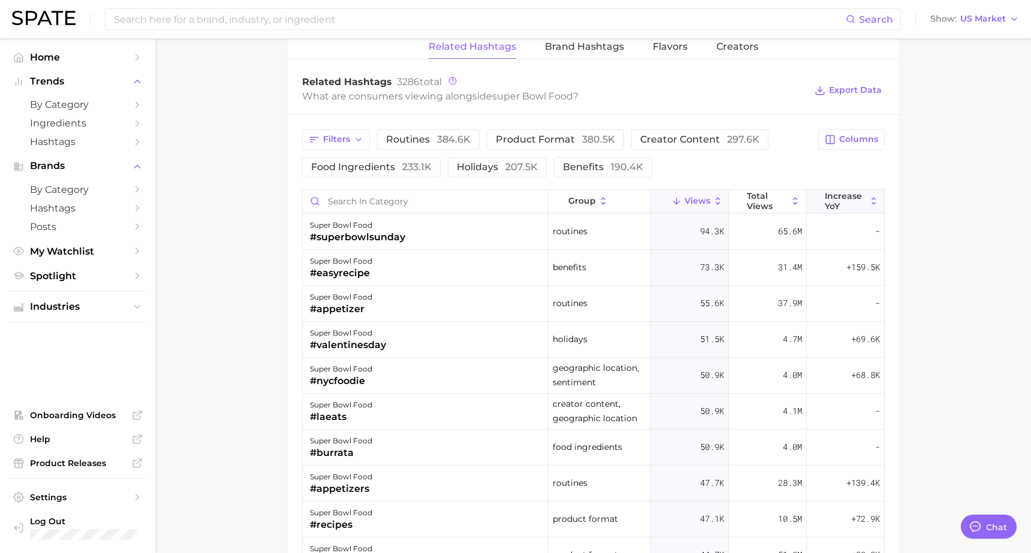
click at [836, 197] on span "increase YoY" at bounding box center [845, 200] width 41 height 19
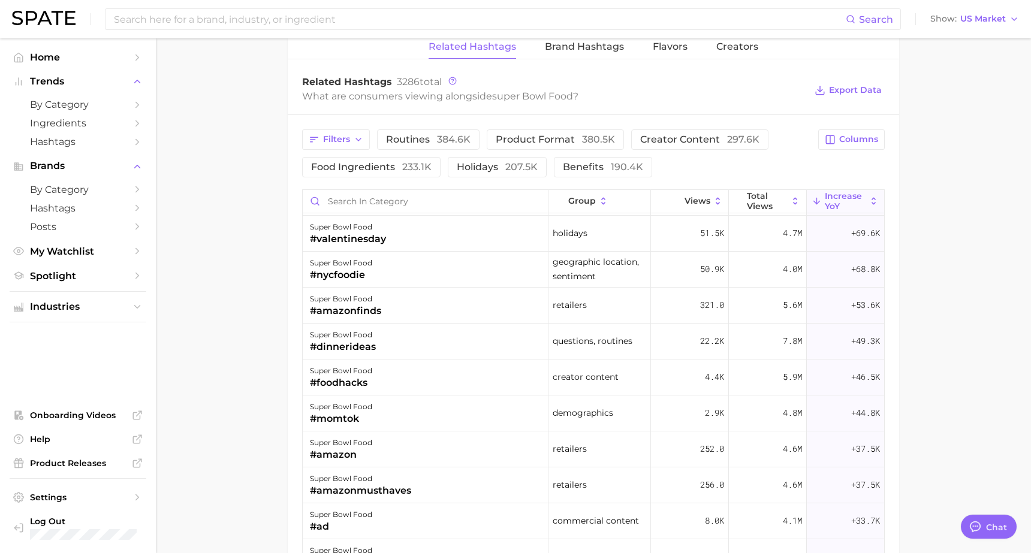
scroll to position [217, 0]
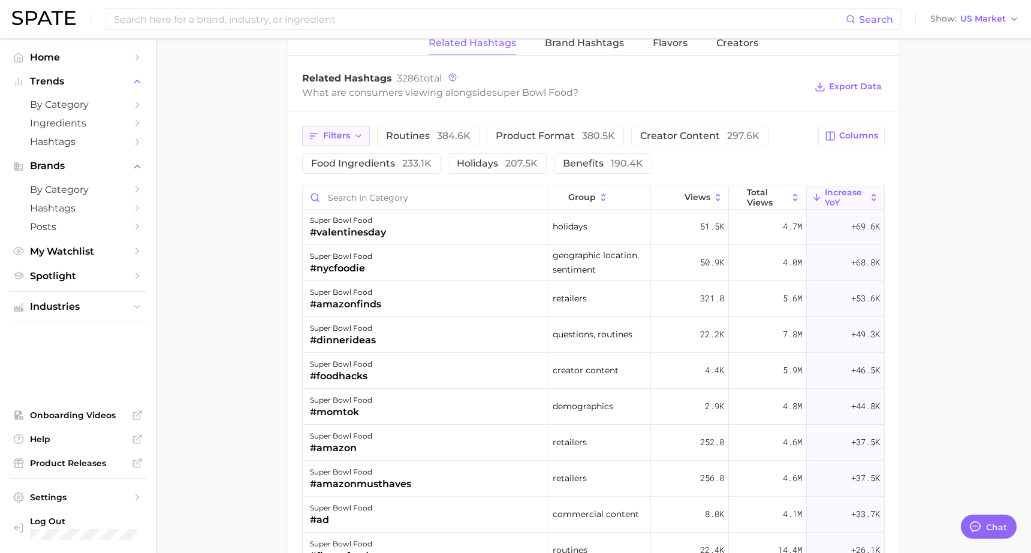
click at [339, 139] on button "Filters" at bounding box center [336, 136] width 68 height 20
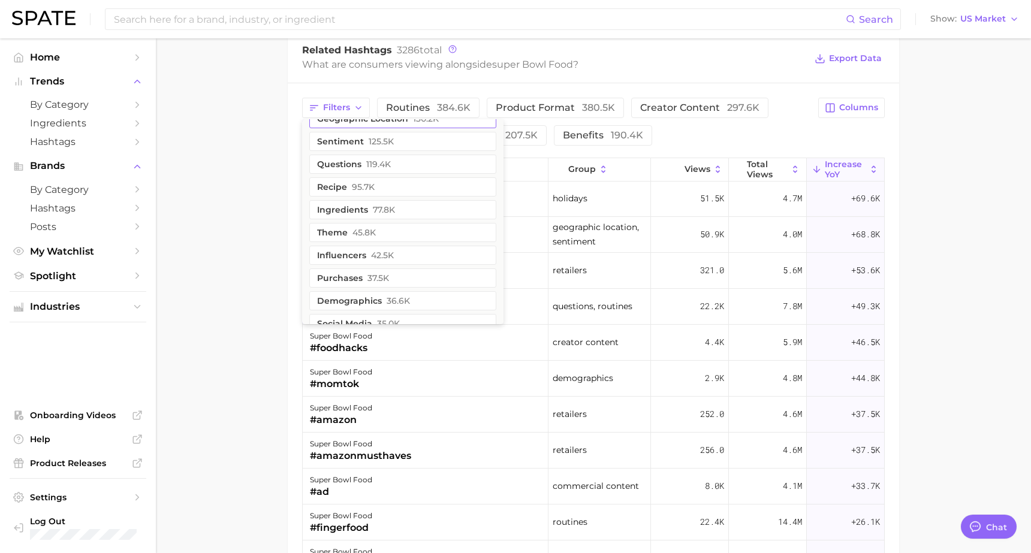
scroll to position [32, 0]
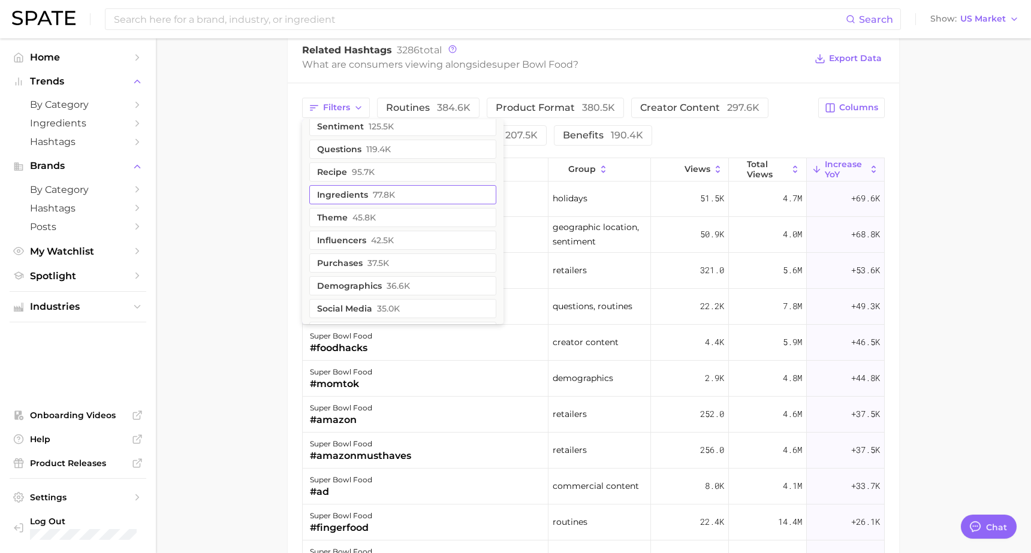
click at [357, 194] on button "ingredients 77.8k" at bounding box center [402, 194] width 187 height 19
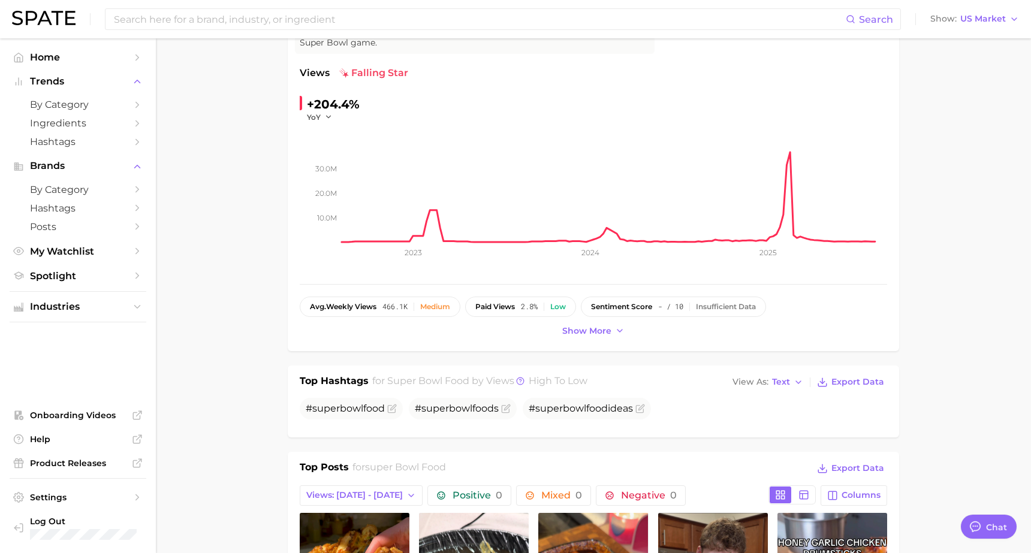
scroll to position [0, 0]
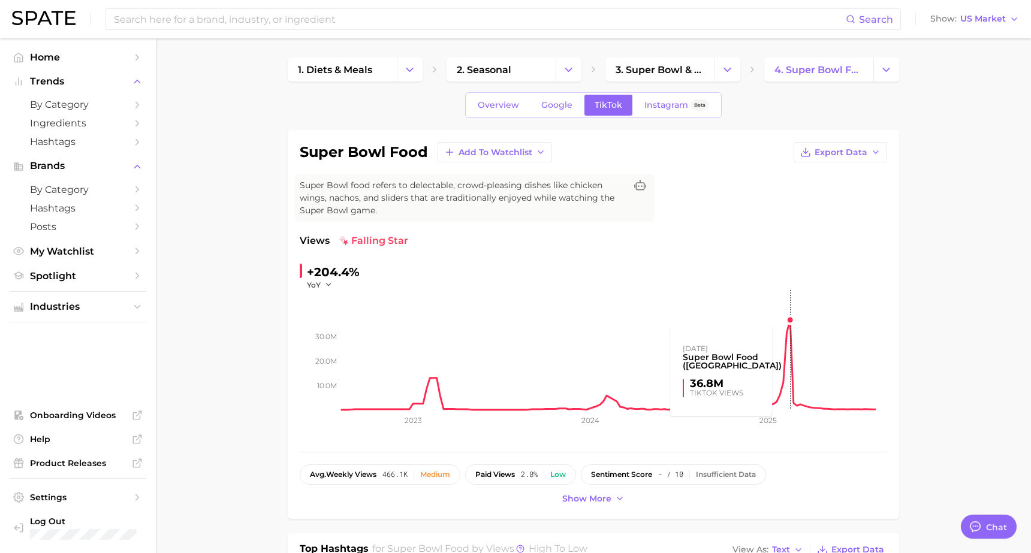
click at [789, 322] on rect at bounding box center [614, 350] width 545 height 120
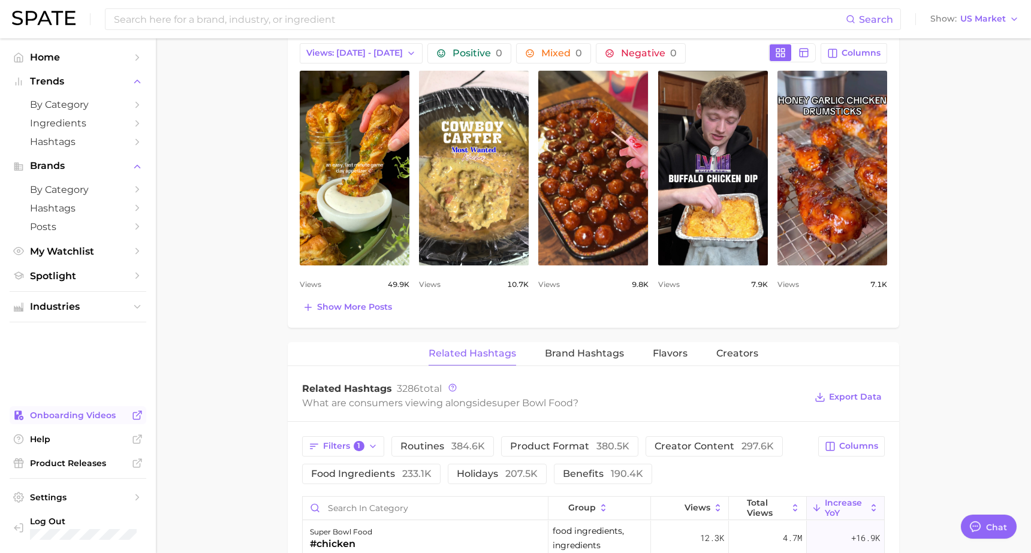
scroll to position [611, 0]
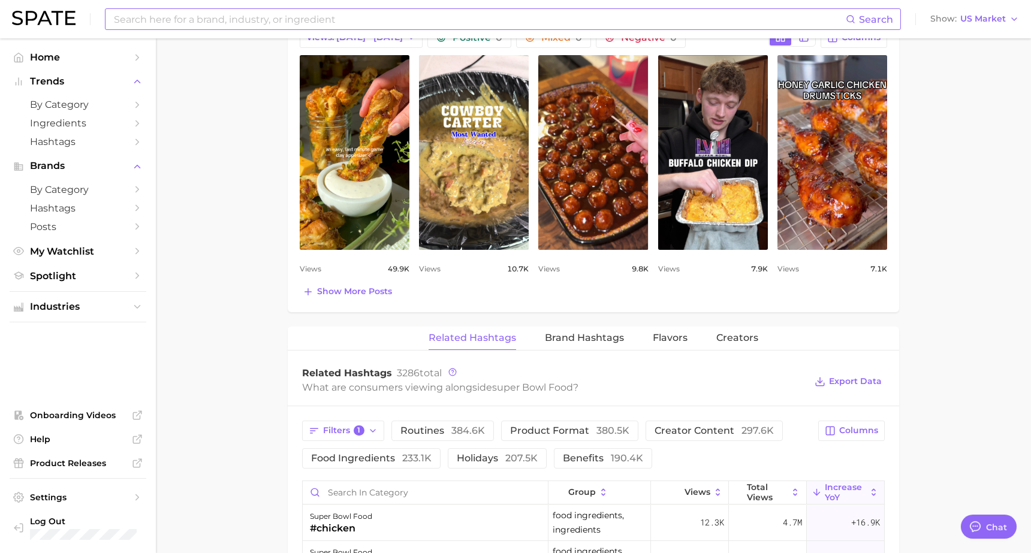
click at [165, 22] on input at bounding box center [479, 19] width 733 height 20
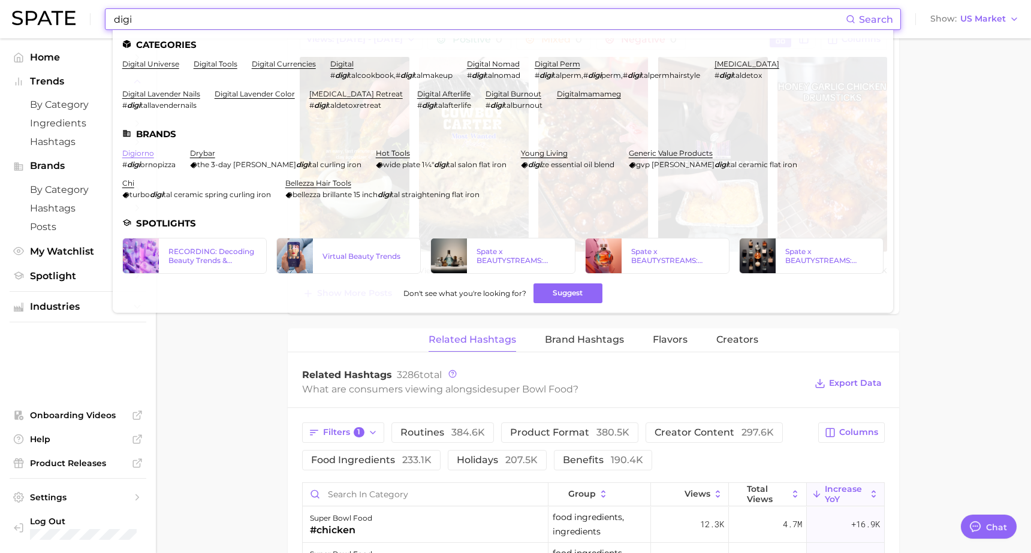
type input "digi"
click at [136, 155] on link "digiorno" at bounding box center [138, 153] width 32 height 9
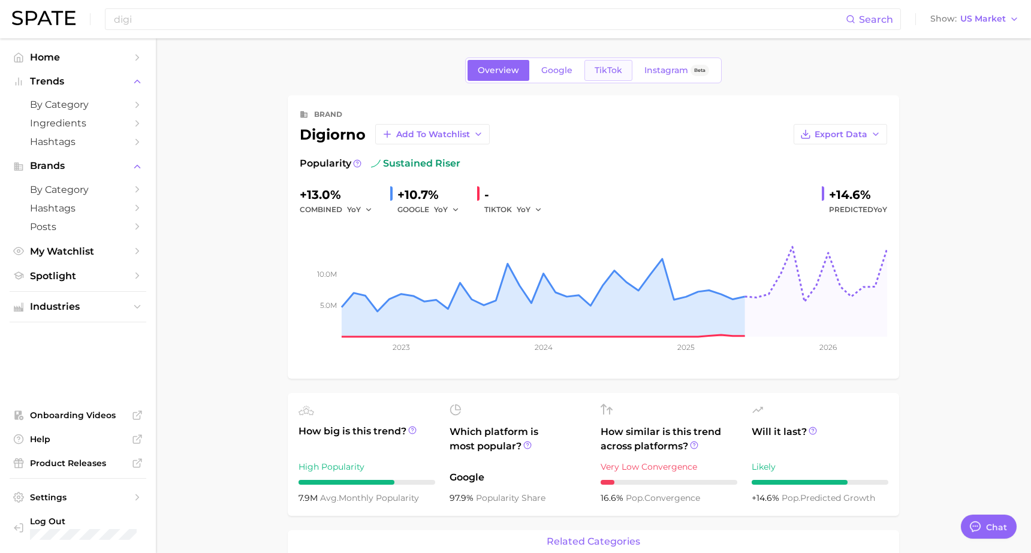
click at [623, 73] on link "TikTok" at bounding box center [608, 70] width 48 height 21
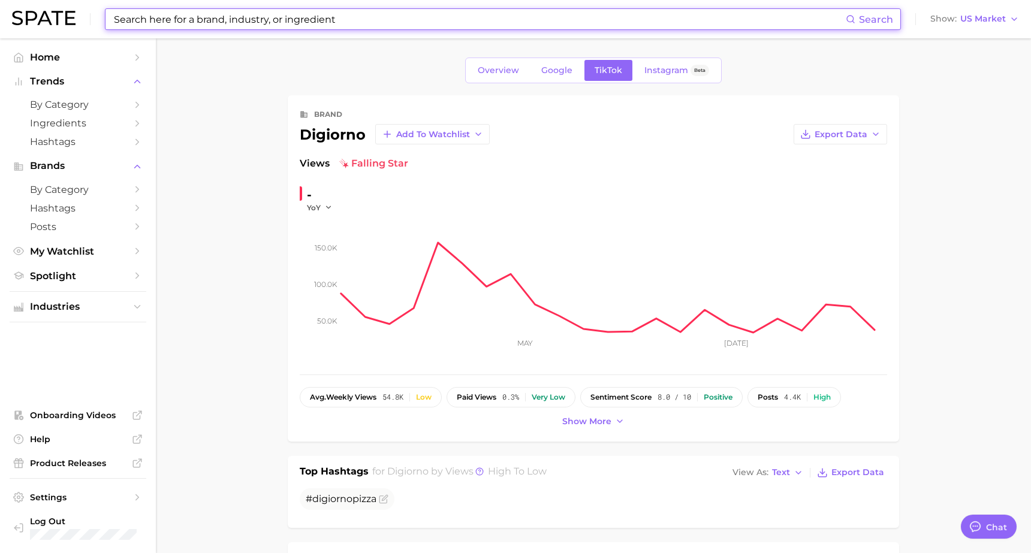
click at [213, 23] on input at bounding box center [479, 19] width 733 height 20
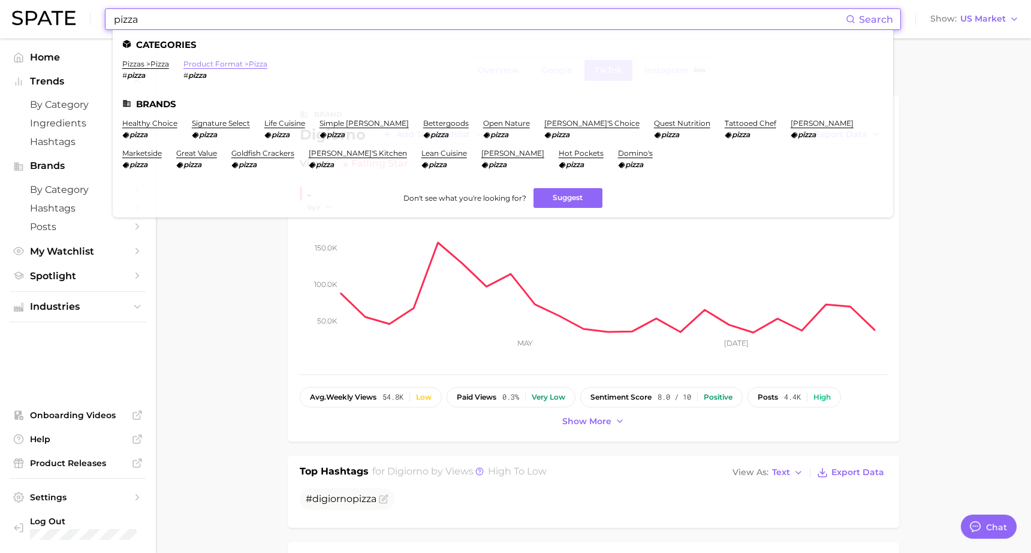
type input "pizza"
click at [213, 63] on link "product format > pizza" at bounding box center [225, 63] width 84 height 9
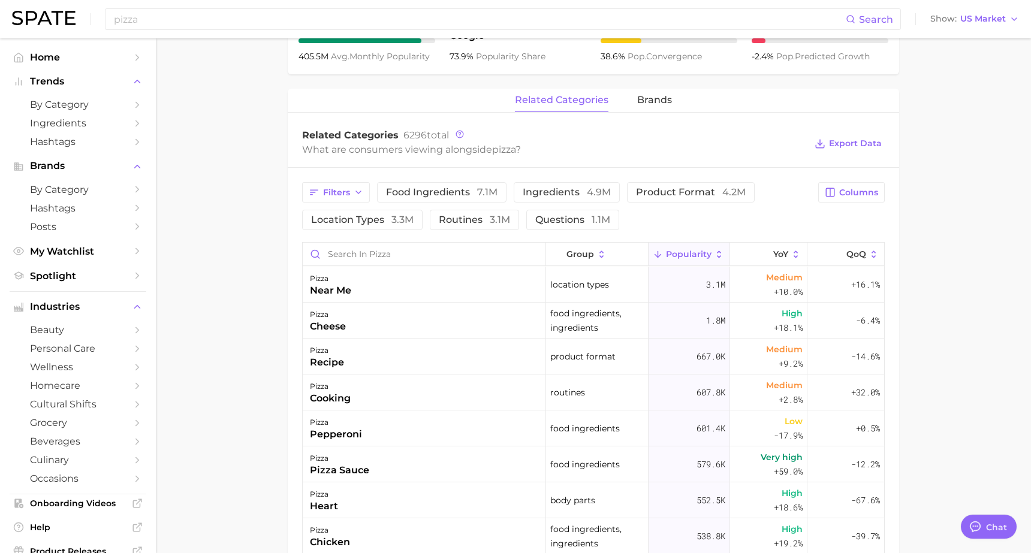
scroll to position [510, 0]
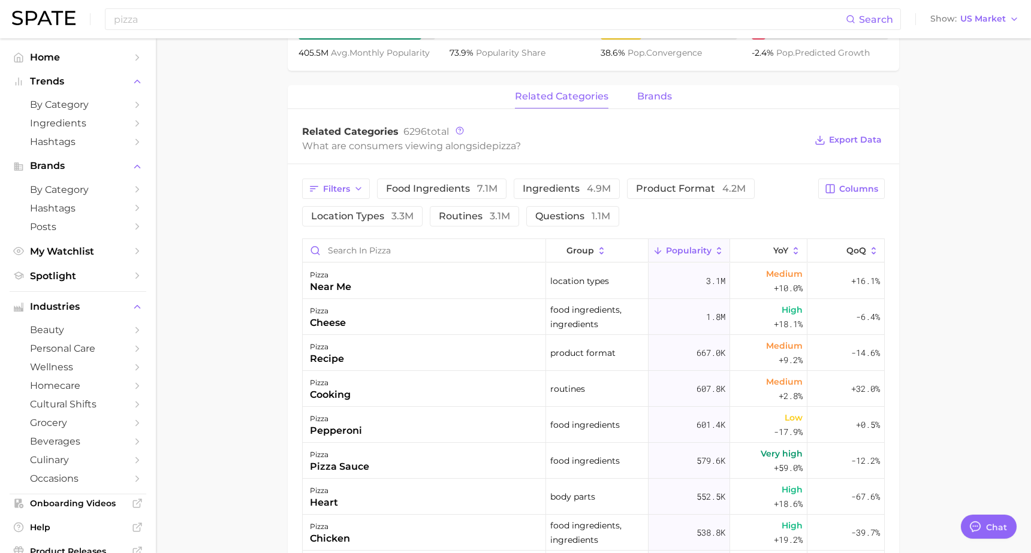
click at [657, 100] on span "brands" at bounding box center [654, 96] width 35 height 11
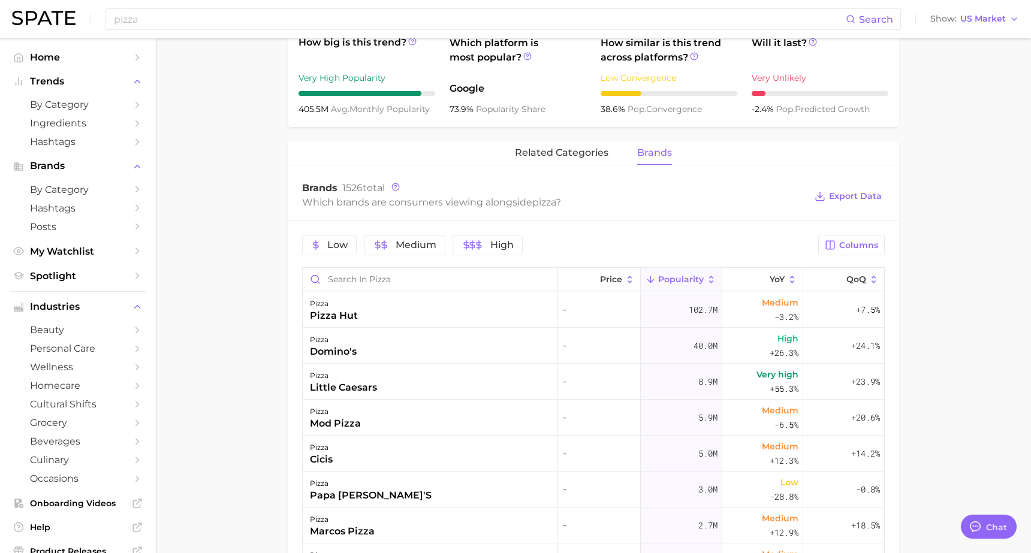
scroll to position [452, 0]
click at [538, 160] on button "related categories" at bounding box center [562, 154] width 94 height 23
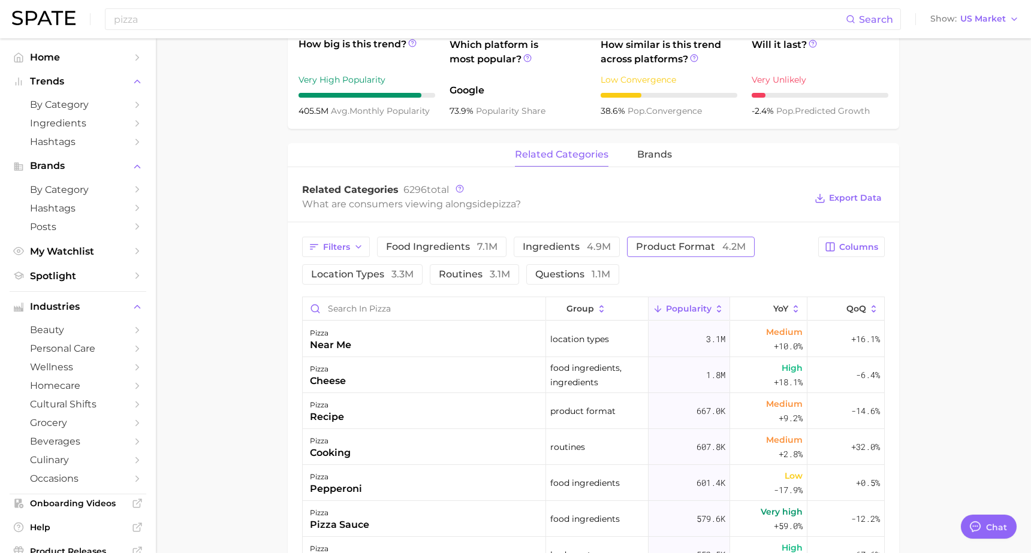
click at [648, 246] on span "product format 4.2m" at bounding box center [691, 247] width 110 height 10
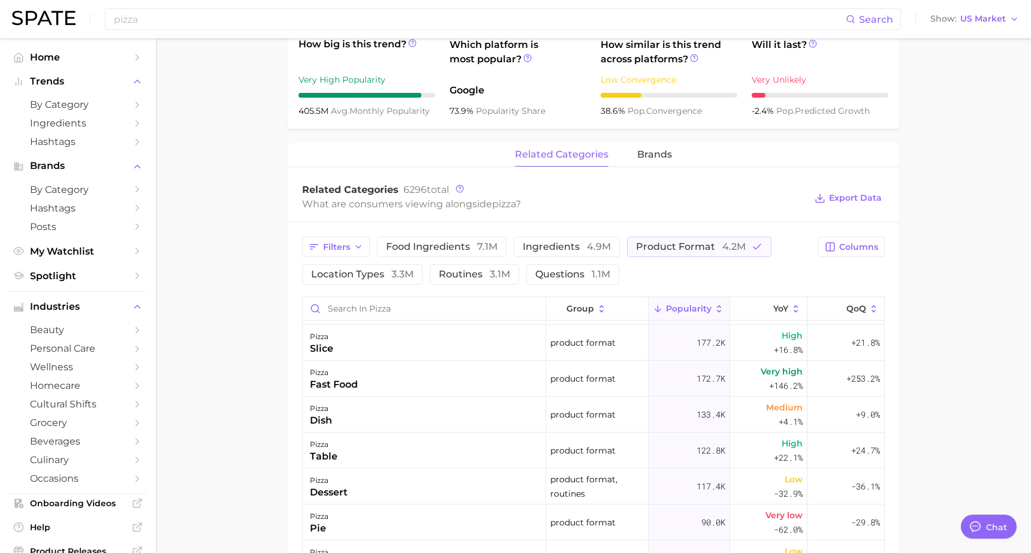
scroll to position [179, 0]
click at [65, 76] on span "Trends" at bounding box center [78, 81] width 96 height 11
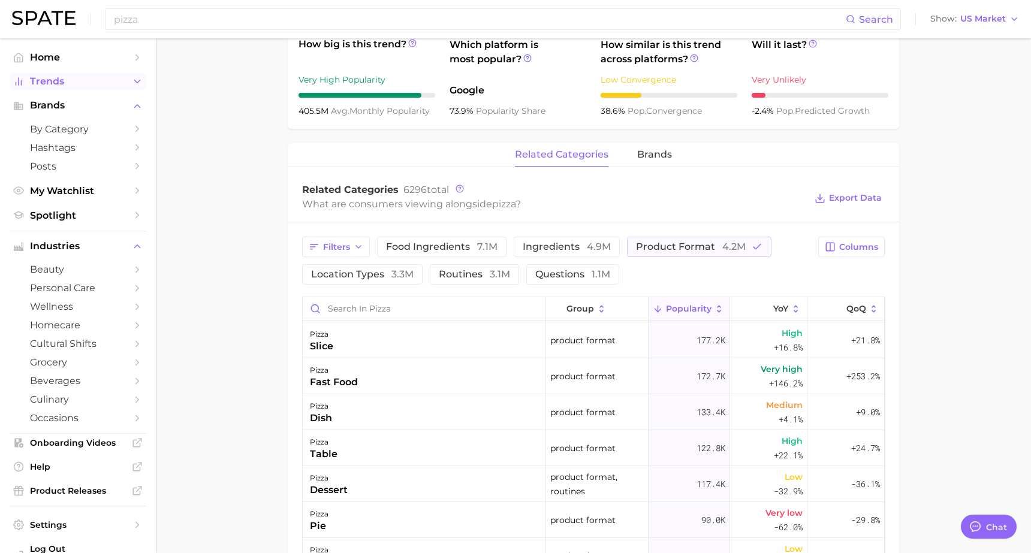
click at [65, 76] on span "Trends" at bounding box center [78, 81] width 96 height 11
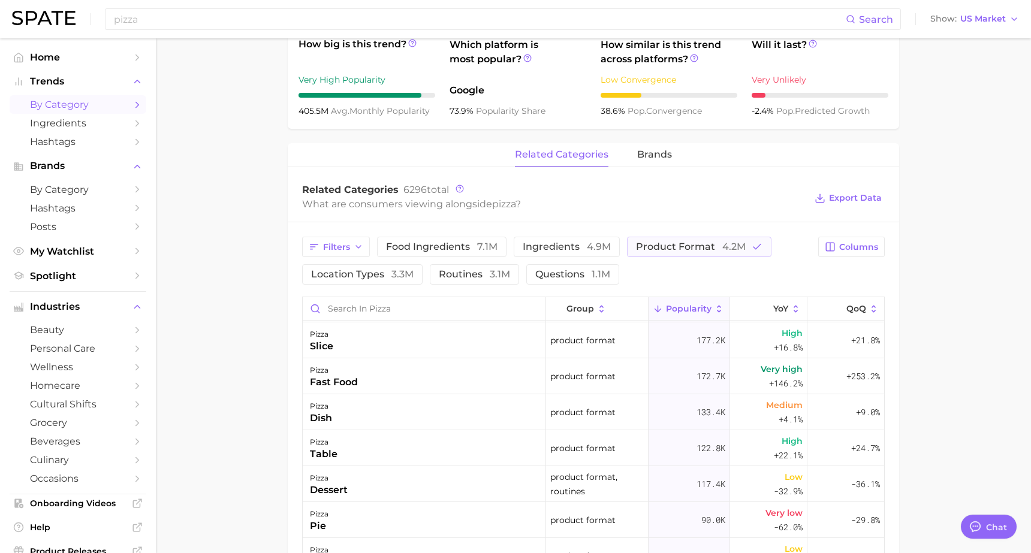
click at [82, 104] on span "by Category" at bounding box center [78, 104] width 96 height 11
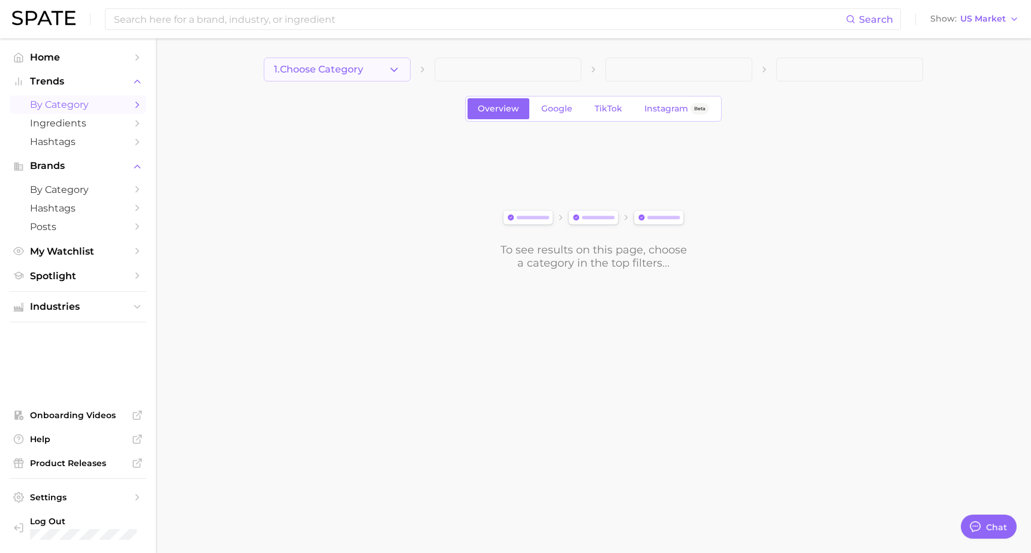
click at [336, 74] on span "1. Choose Category" at bounding box center [318, 69] width 89 height 11
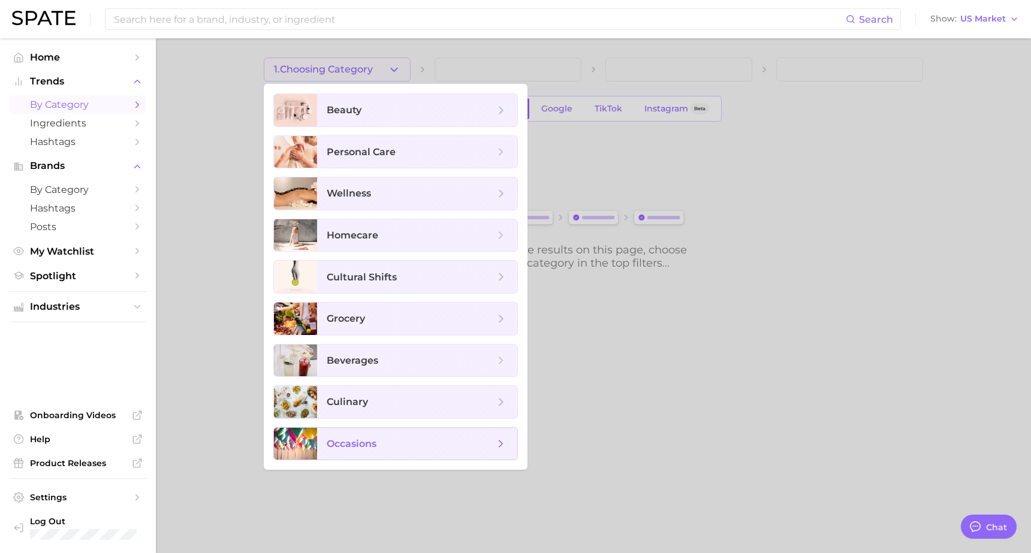
click at [358, 436] on span "occasions" at bounding box center [417, 444] width 200 height 32
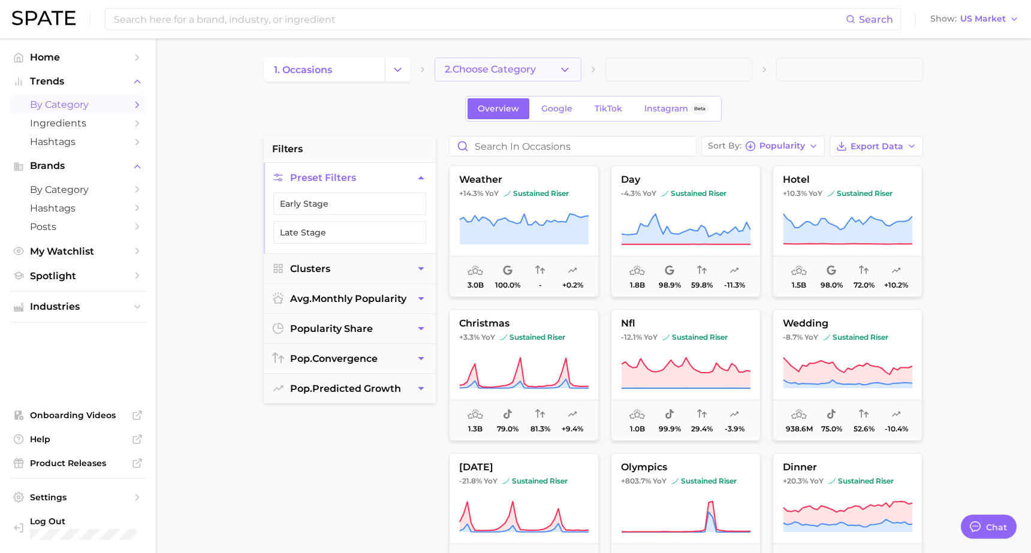
click at [508, 73] on span "2. Choose Category" at bounding box center [490, 69] width 91 height 11
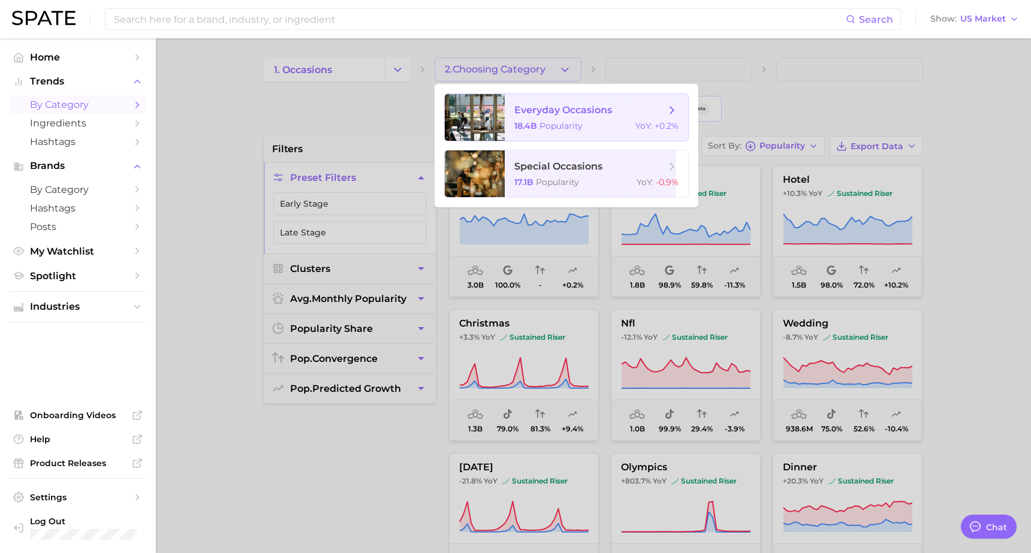
click at [554, 111] on span "everyday occasions" at bounding box center [563, 109] width 98 height 11
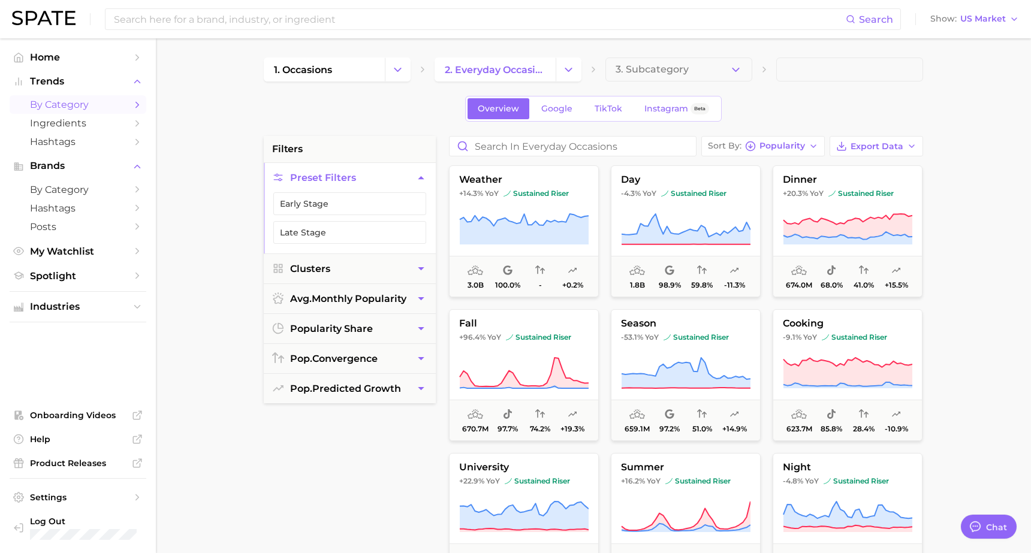
click at [634, 70] on span "3. Subcategory" at bounding box center [652, 69] width 73 height 11
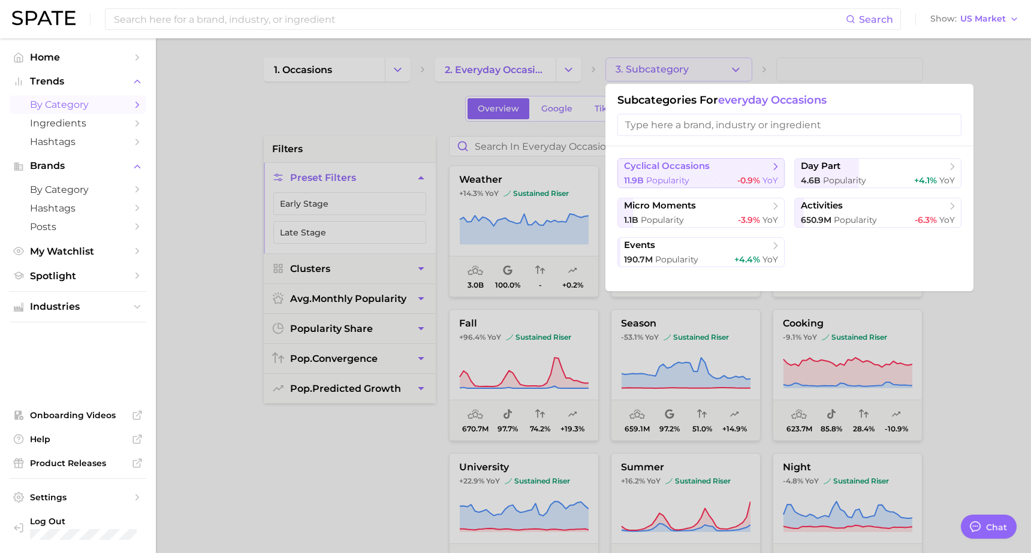
click at [719, 169] on span "cyclical occasions" at bounding box center [697, 167] width 146 height 12
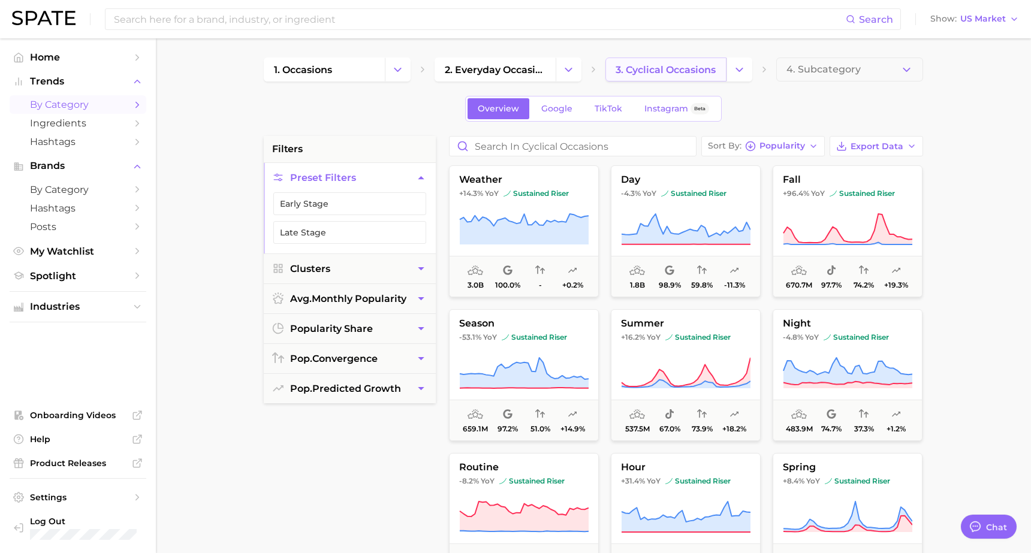
click at [679, 79] on link "3. cyclical occasions" at bounding box center [665, 70] width 121 height 24
click at [738, 70] on polyline "Change Category" at bounding box center [739, 69] width 7 height 3
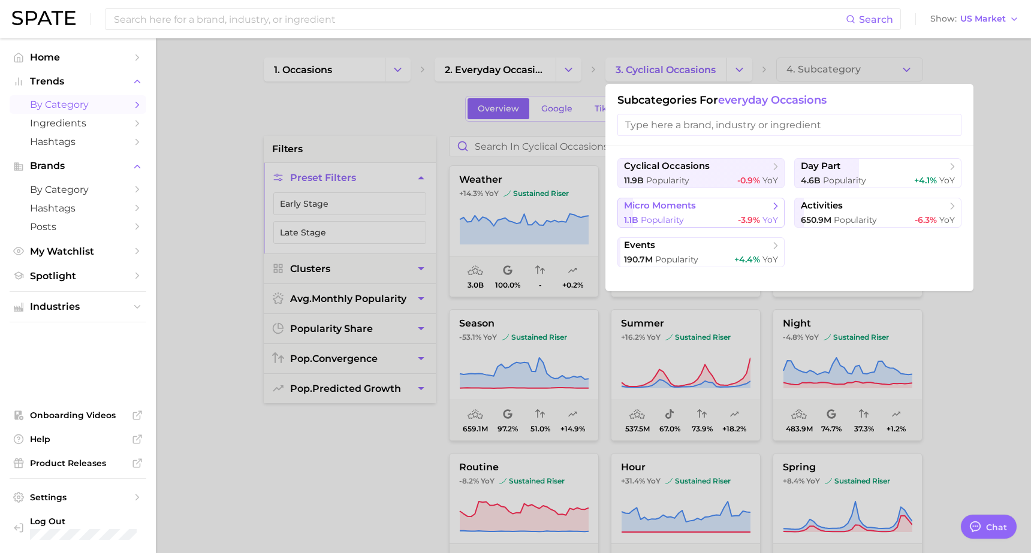
click at [692, 210] on span "micro moments" at bounding box center [660, 205] width 72 height 11
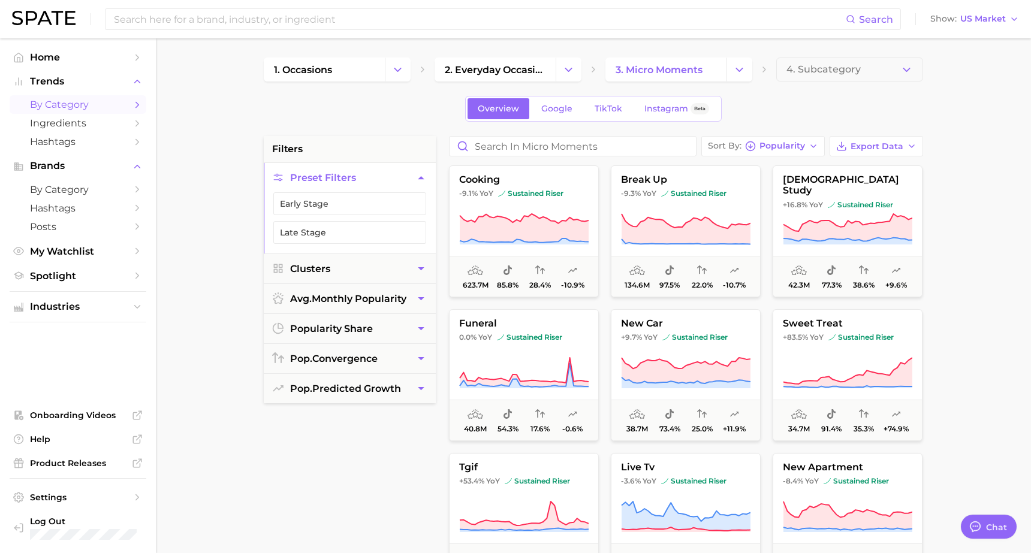
click at [788, 70] on span "4. Subcategory" at bounding box center [823, 69] width 74 height 11
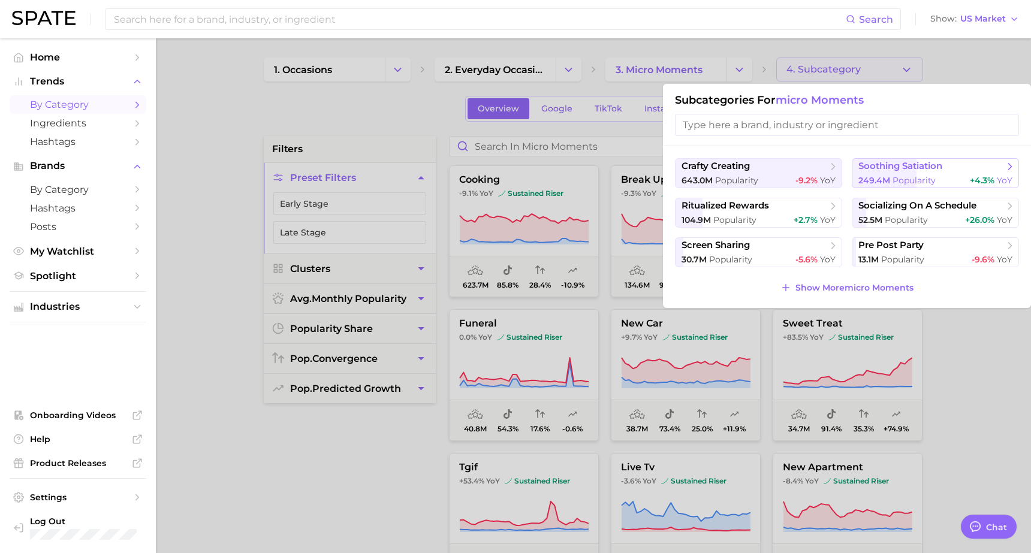
click at [944, 171] on span "soothing satiation" at bounding box center [931, 167] width 146 height 12
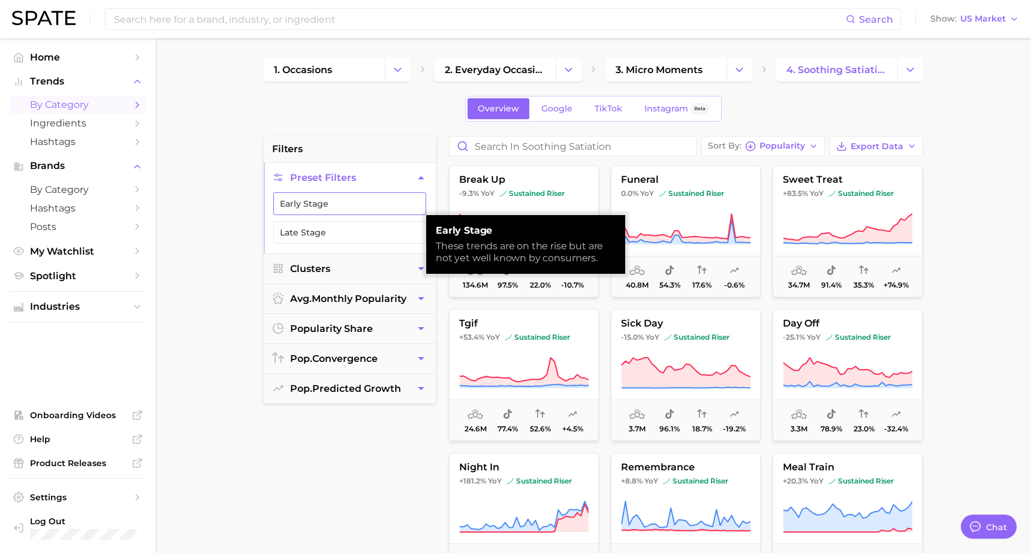
click at [388, 204] on button "Early Stage" at bounding box center [349, 203] width 153 height 23
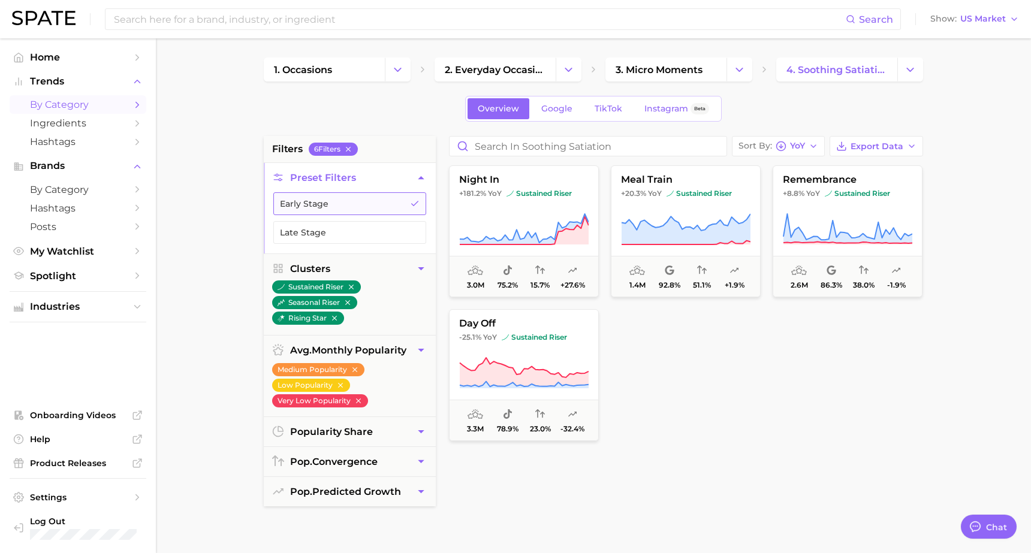
click at [397, 204] on button "Early Stage" at bounding box center [349, 203] width 153 height 23
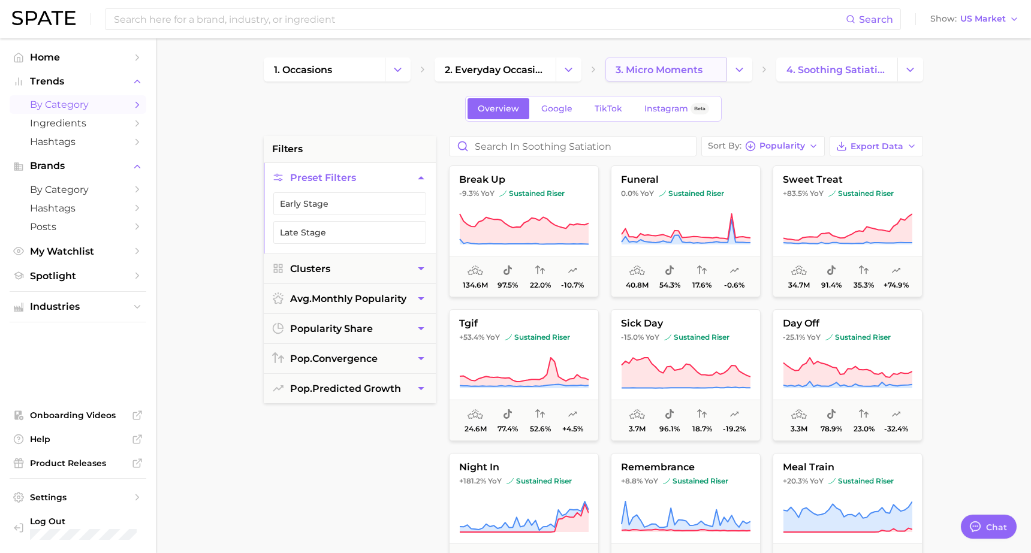
click at [684, 76] on link "3. micro moments" at bounding box center [665, 70] width 121 height 24
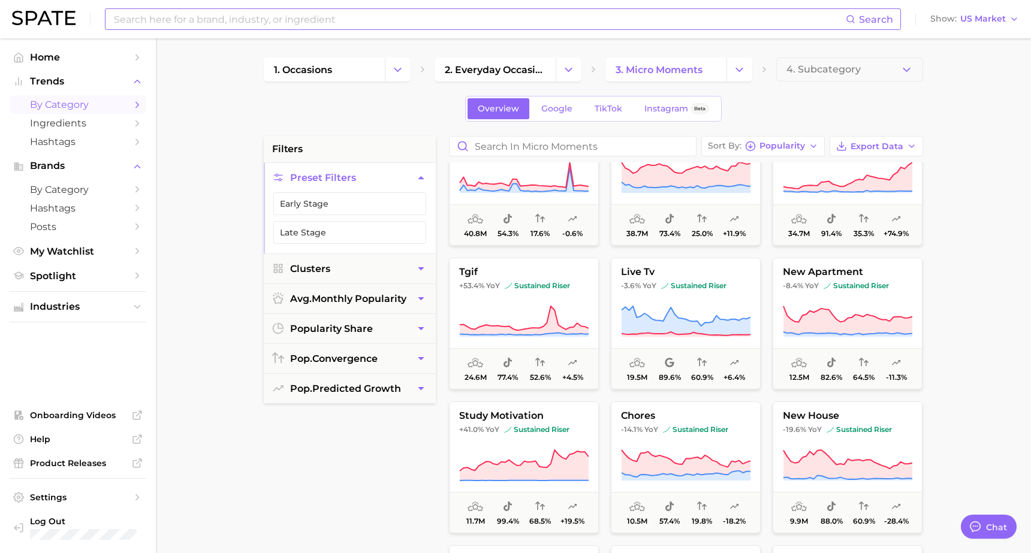
click at [148, 17] on input at bounding box center [479, 19] width 733 height 20
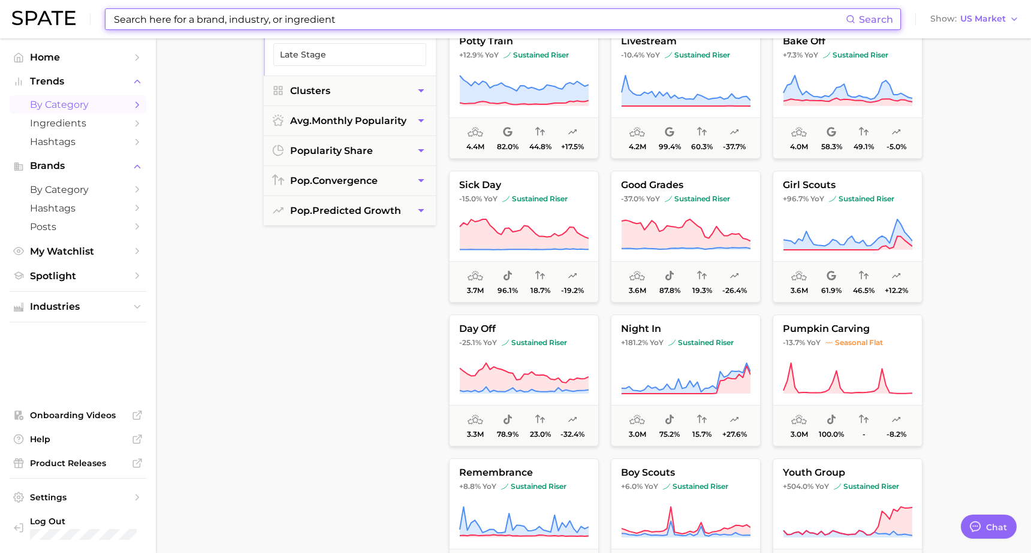
scroll to position [828, 0]
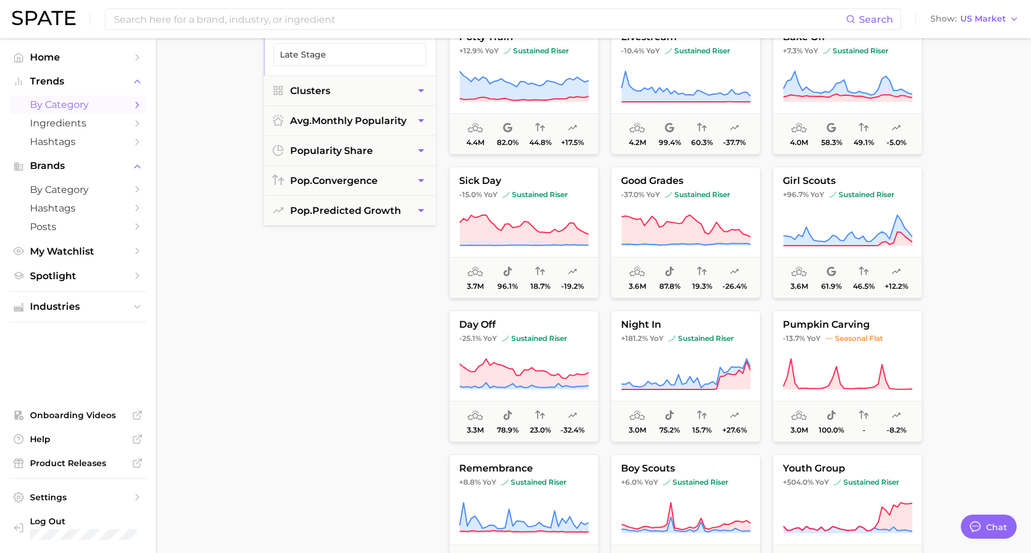
click at [601, 303] on div "food blog -18.8% YoY sustained riser 8.7m 93.9% 24.2% -38.8% live sports -7.1% …" at bounding box center [686, 392] width 486 height 2470
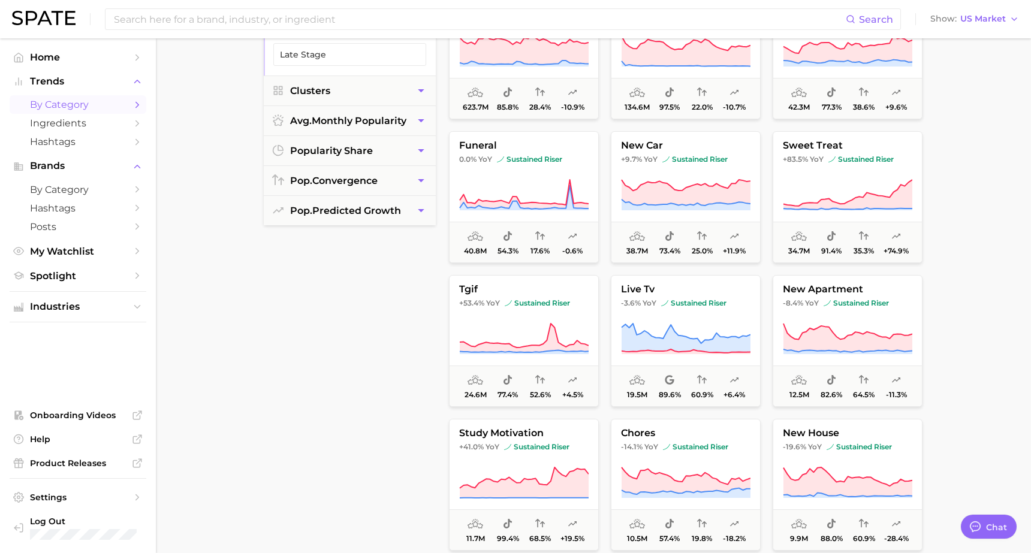
scroll to position [0, 0]
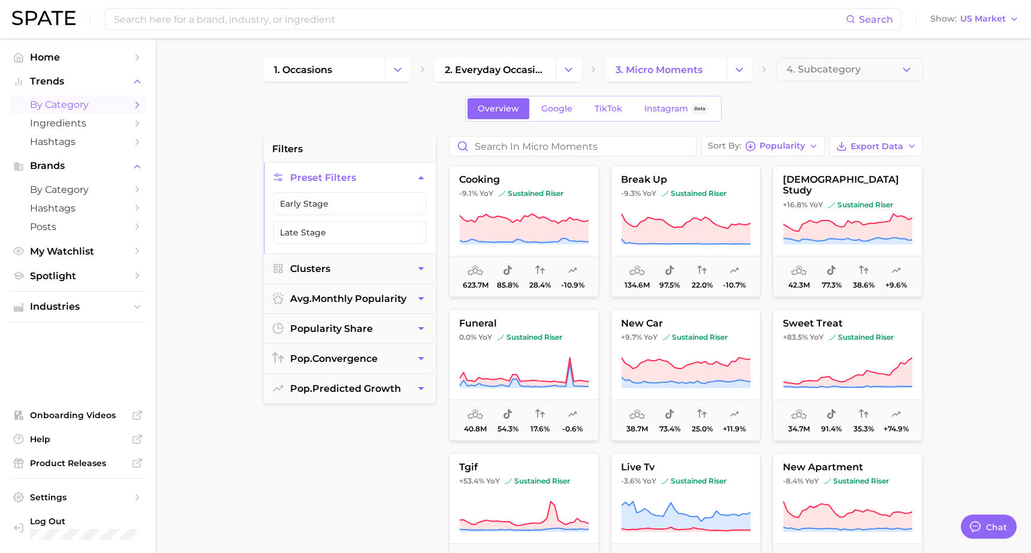
click at [963, 123] on main "1. occasions 2. everyday occasions 3. micro moments 4. Subcategory Overview Goo…" at bounding box center [593, 492] width 875 height 909
